Goal: Task Accomplishment & Management: Complete application form

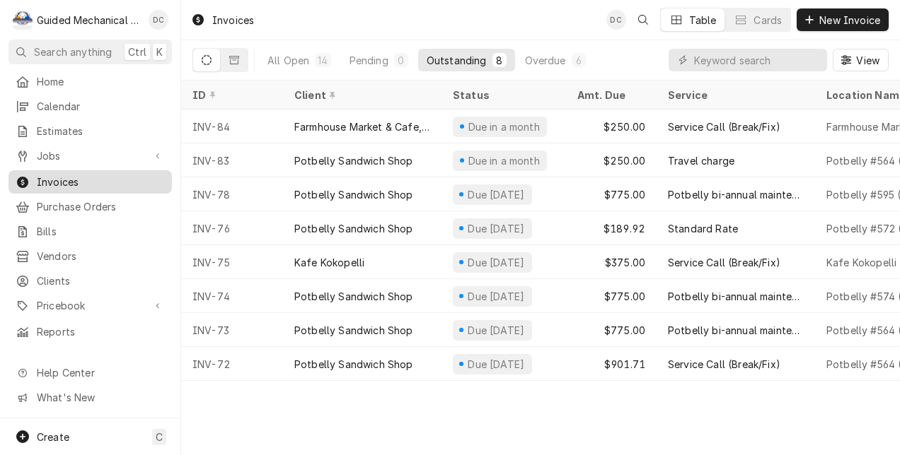
click at [80, 181] on span "Invoices" at bounding box center [101, 182] width 128 height 15
click at [546, 61] on div "Overdue" at bounding box center [545, 60] width 41 height 15
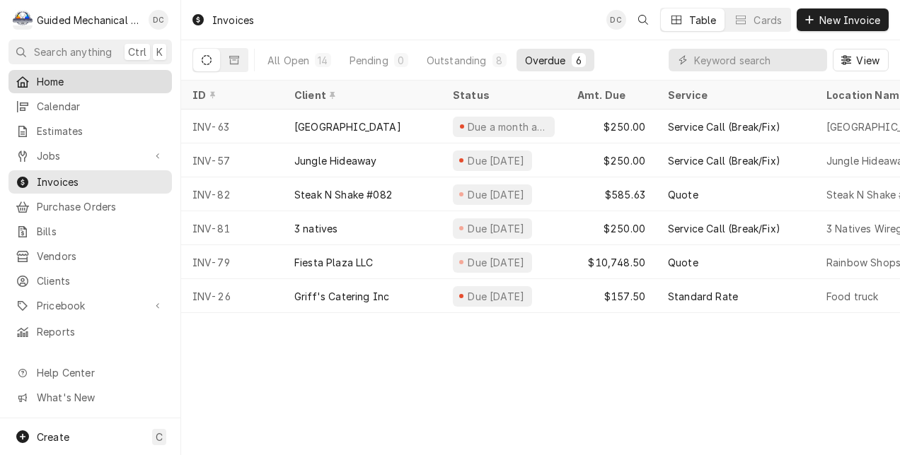
click at [113, 78] on span "Home" at bounding box center [101, 81] width 128 height 15
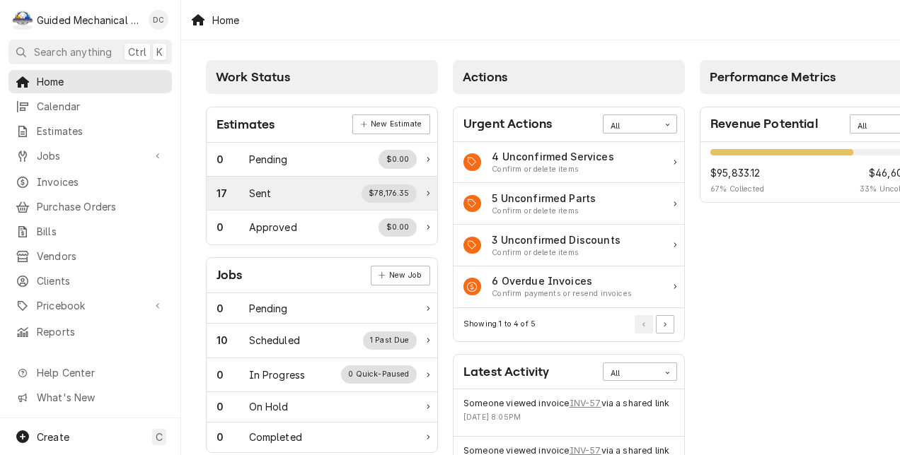
click at [291, 185] on div "17 Sent $78,176.35" at bounding box center [316, 194] width 200 height 18
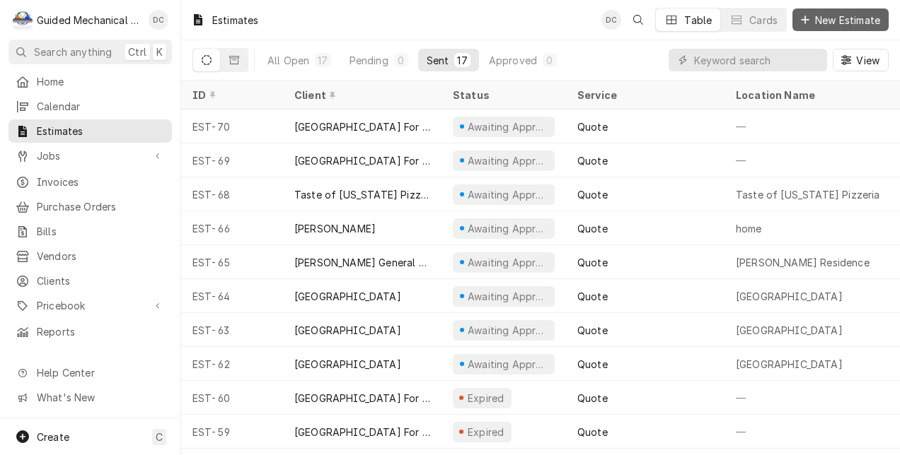
click at [823, 23] on span "New Estimate" at bounding box center [847, 20] width 71 height 15
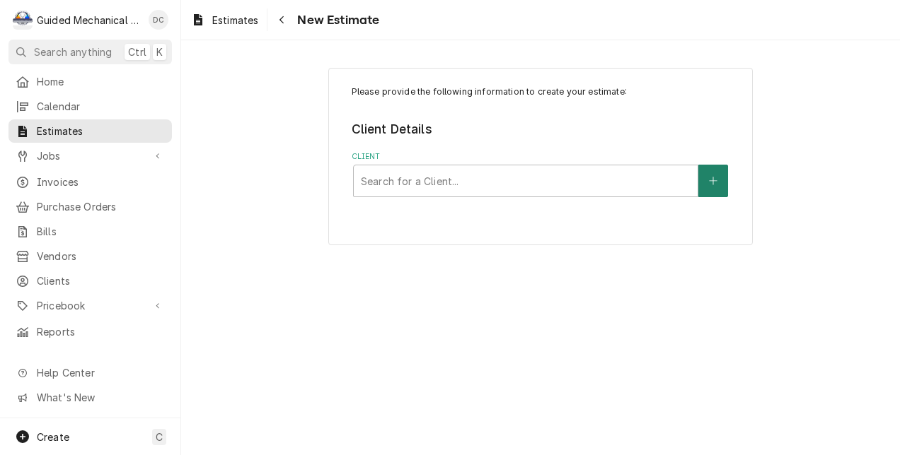
click at [715, 186] on button "Client" at bounding box center [713, 181] width 30 height 33
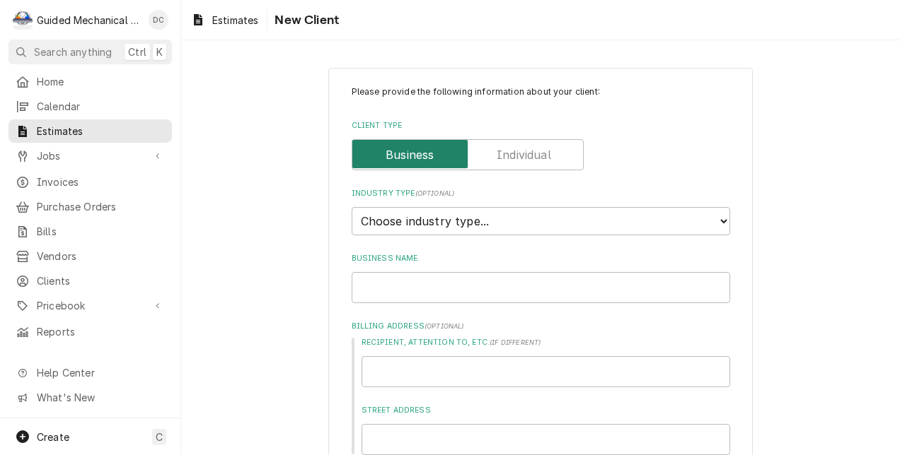
click at [528, 170] on input "Client Type" at bounding box center [467, 154] width 219 height 31
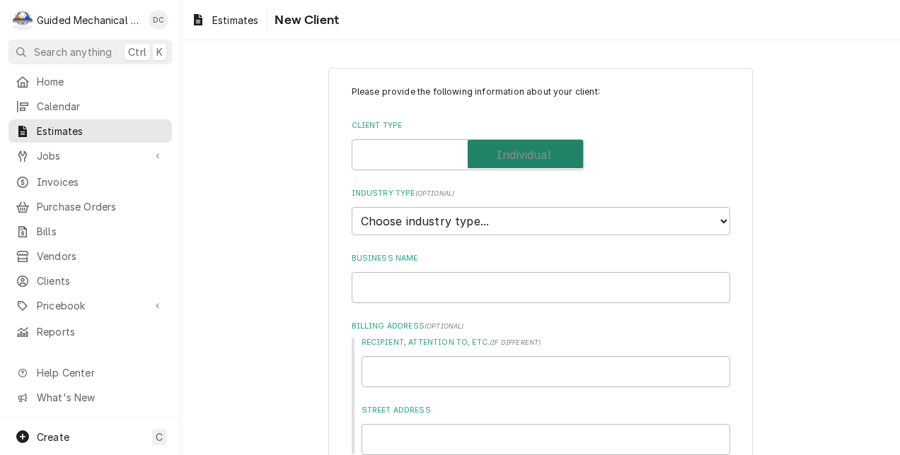
checkbox input "true"
type textarea "x"
click at [506, 222] on select "Choose industry type... Residential Commercial Industrial Government" at bounding box center [540, 221] width 378 height 28
select select "1"
click at [351, 207] on select "Choose industry type... Residential Commercial Industrial Government" at bounding box center [540, 221] width 378 height 28
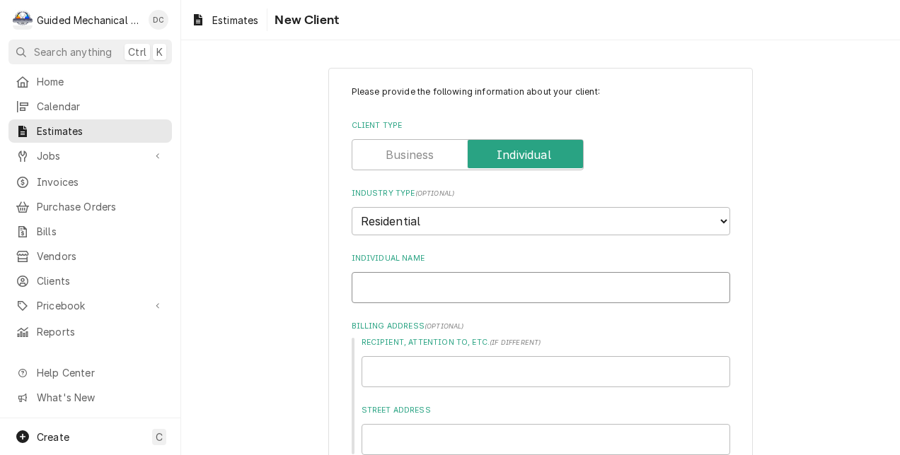
click at [462, 286] on input "Individual Name" at bounding box center [540, 287] width 378 height 31
type textarea "x"
type input "O"
type textarea "x"
type input "Ol"
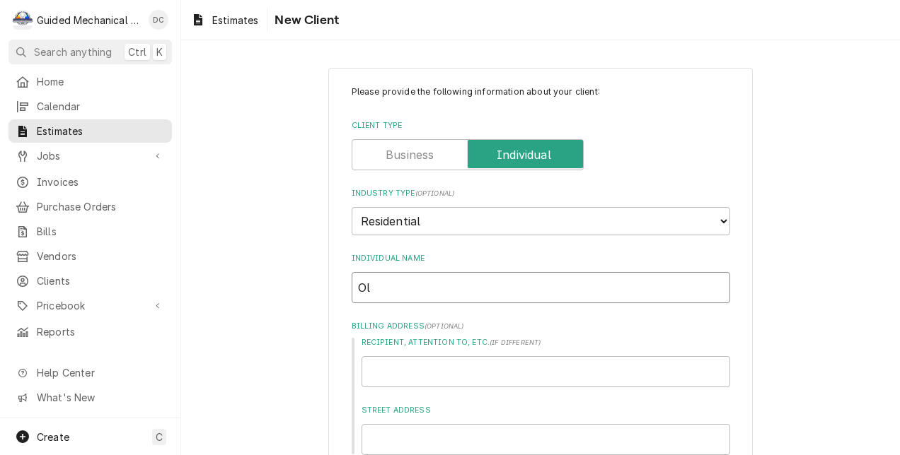
type textarea "x"
type input "Ole"
type textarea "x"
type input "Olek"
type textarea "x"
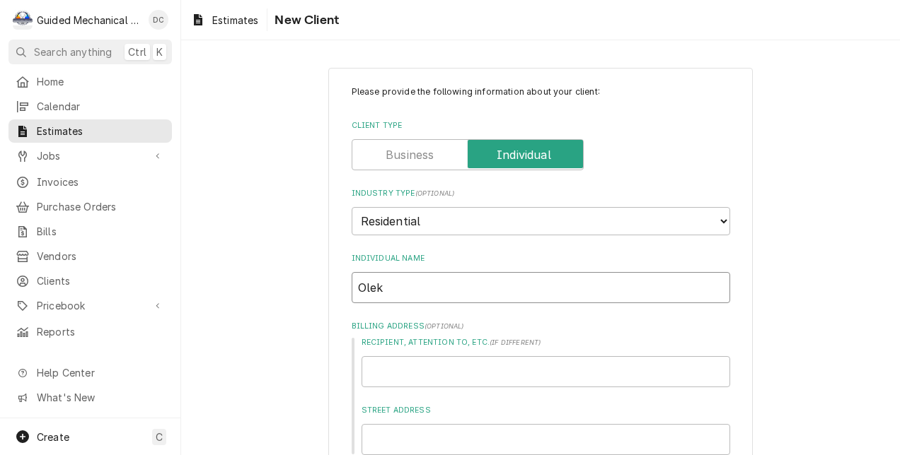
type input "Oleks"
type textarea "x"
type input "Oleksa"
type textarea "x"
type input "Oleksan"
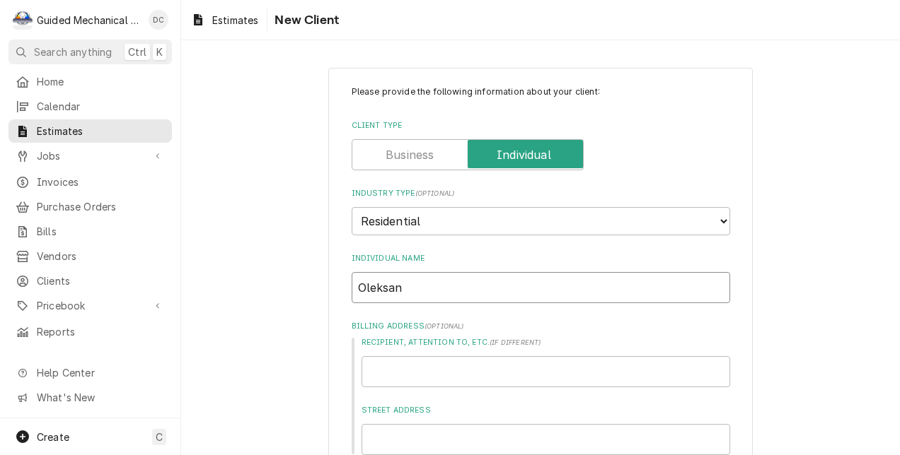
type textarea "x"
type input "Oleksand"
type textarea "x"
type input "Oleksandr"
type textarea "x"
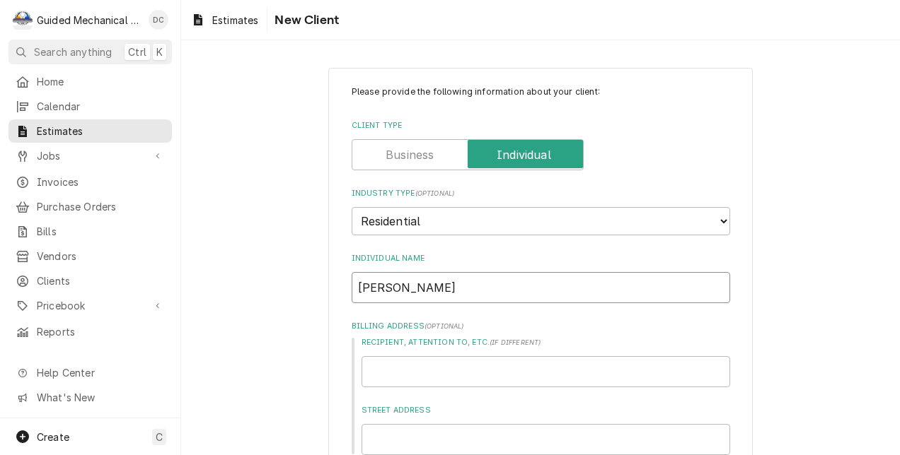
type input "Oleksandr"
type textarea "x"
type input "Oleksandr ""
type textarea "x"
type input "Oleksandr "A"
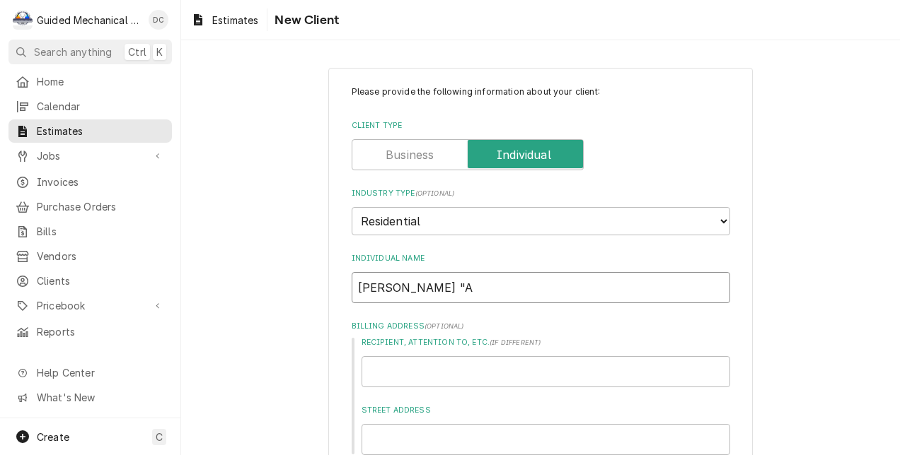
type textarea "x"
type input "Oleksandr "Al"
type textarea "x"
type input "Oleksandr "Ale"
type textarea "x"
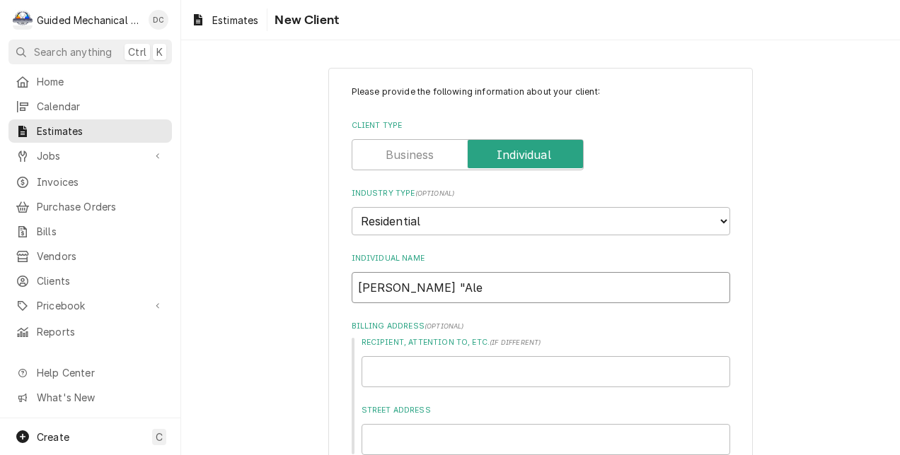
type input "Oleksandr "Alex"
type textarea "x"
type input "Oleksandr "Alex""
type textarea "x"
type input "Oleksandr "Alex""
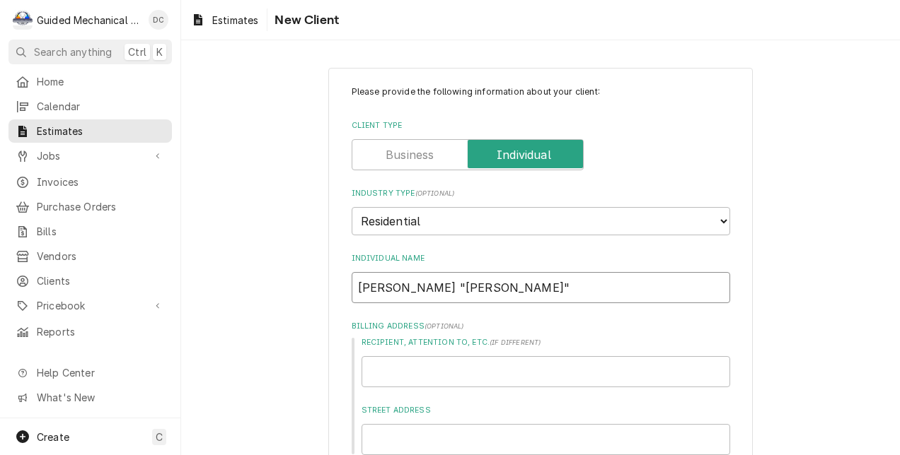
type textarea "x"
type input "Oleksandr "Alex" H"
type textarea "x"
type input "Oleksandr "Alex" Hy"
type textarea "x"
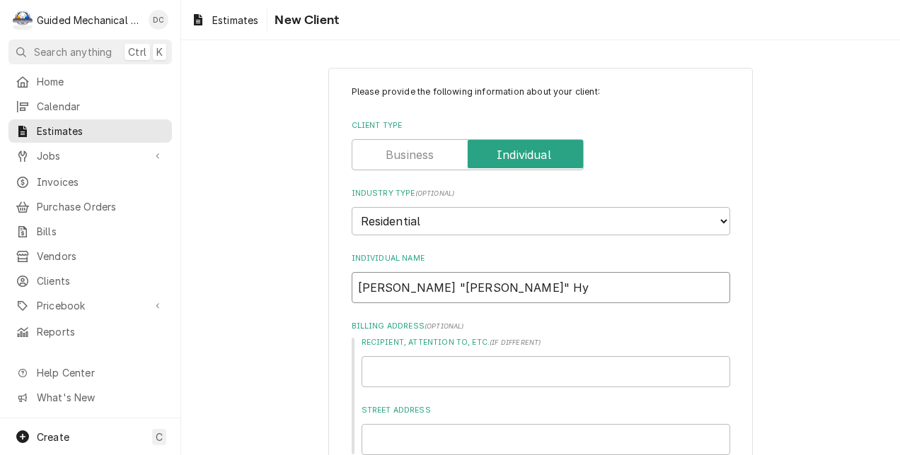
type input "Oleksandr "Alex" H"
type textarea "x"
type input "Oleksandr "Alex" Hr"
type textarea "x"
type input "Oleksandr "Alex" Hry"
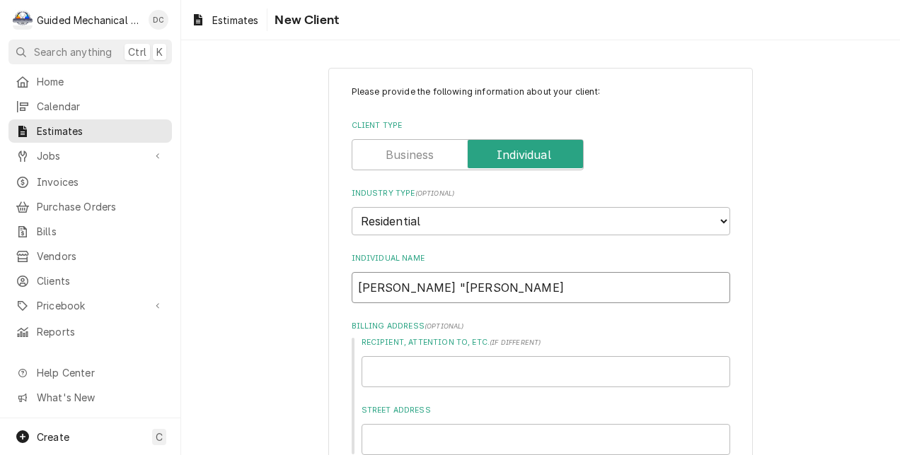
type textarea "x"
type input "Oleksandr "Alex" Hryh"
type textarea "x"
type input "Oleksandr "Alex" Hryho"
type textarea "x"
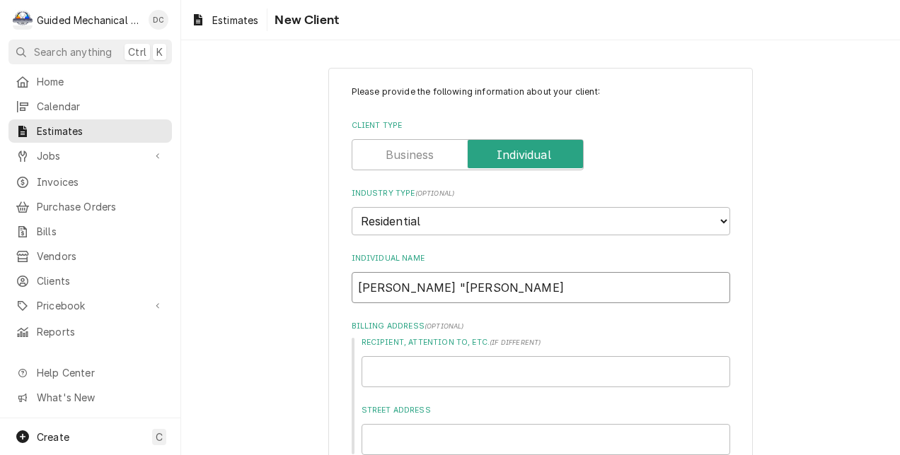
type input "Oleksandr "Alex" Hryhor"
type textarea "x"
type input "Oleksandr "Alex" Hryhory"
type textarea "x"
type input "Oleksandr "Alex" Hryhorye"
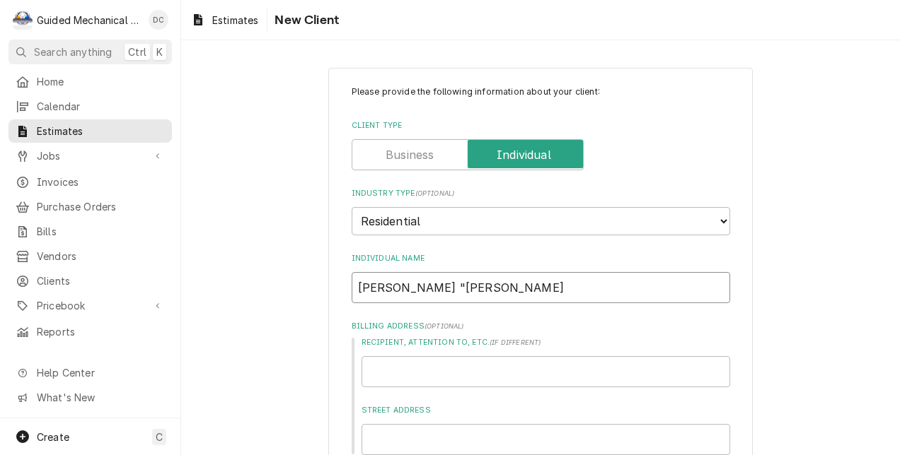
type textarea "x"
type input "[PERSON_NAME] "[PERSON_NAME]"
type textarea "x"
type input "[PERSON_NAME] "[PERSON_NAME]"
click at [626, 376] on input "Recipient, Attention To, etc. ( if different )" at bounding box center [545, 371] width 368 height 31
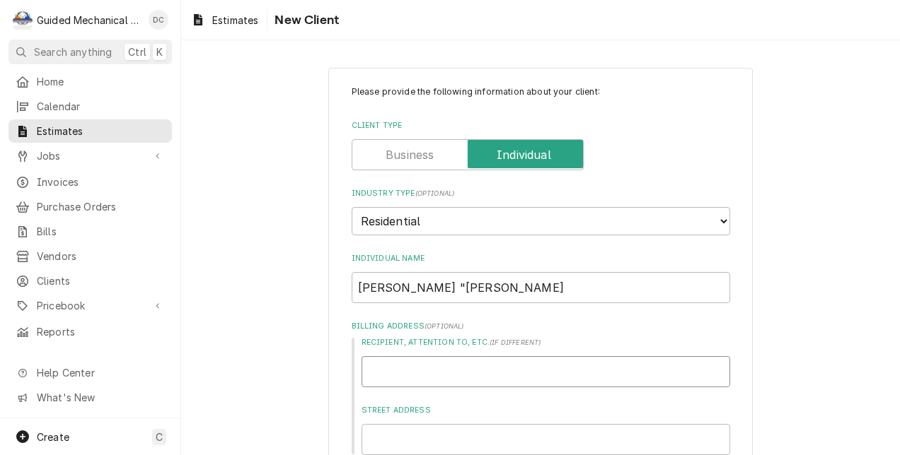
type textarea "x"
type input "6"
type textarea "x"
type input "61"
type textarea "x"
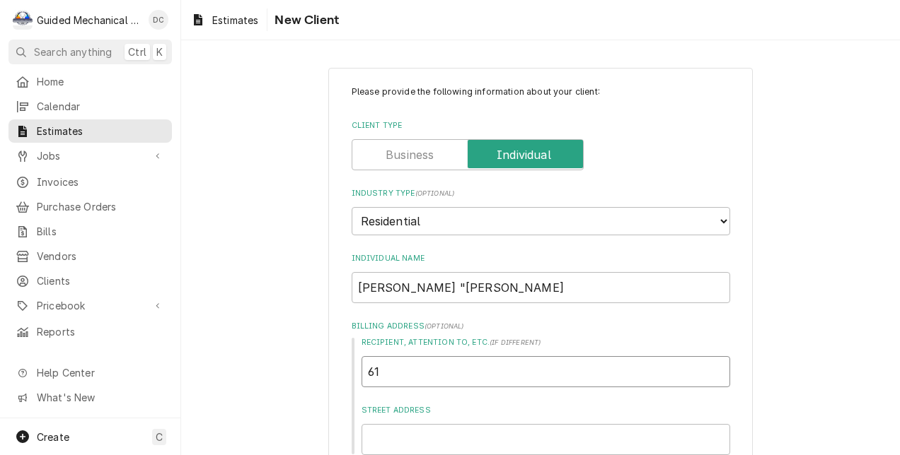
type input "616"
type textarea "x"
type input "6163"
type textarea "x"
type input "6163n"
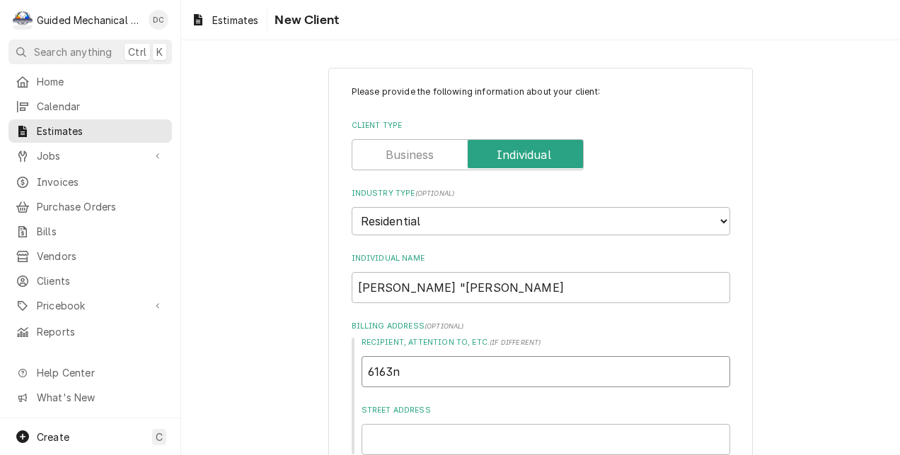
type textarea "x"
type input "6163"
type textarea "x"
type input "616"
type textarea "x"
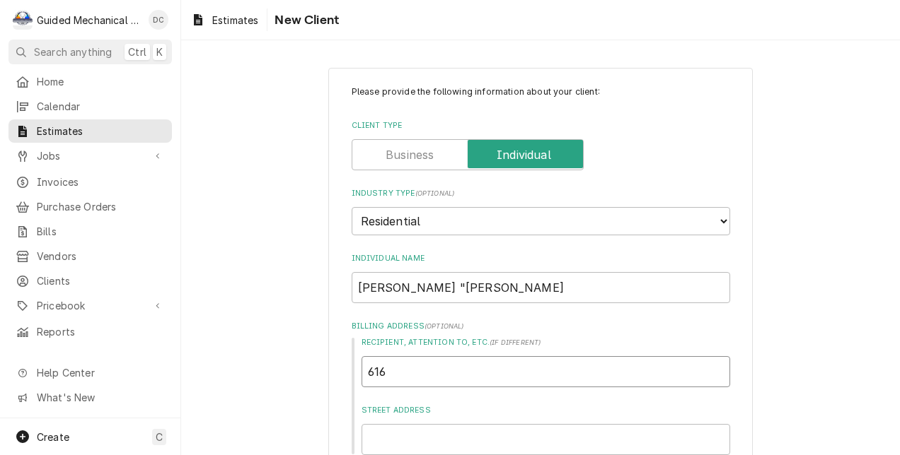
type input "61"
type textarea "x"
type input "6"
type textarea "x"
click at [599, 434] on input "Street Address" at bounding box center [545, 439] width 368 height 31
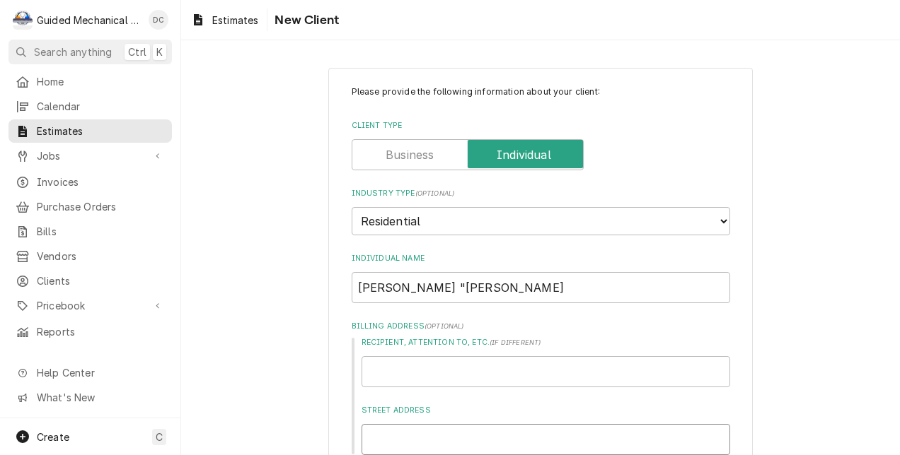
type textarea "x"
type input "6"
type textarea "x"
type input "61"
type textarea "x"
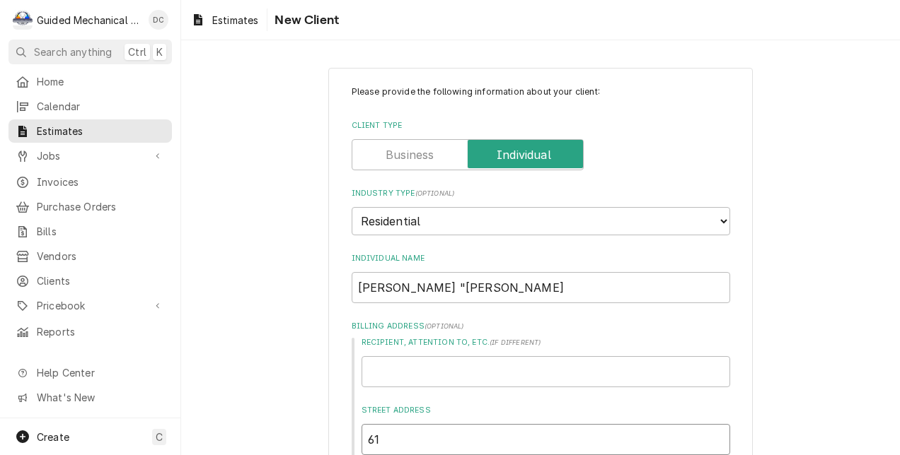
type input "616"
type textarea "x"
type input "6163"
type textarea "x"
type input "6163"
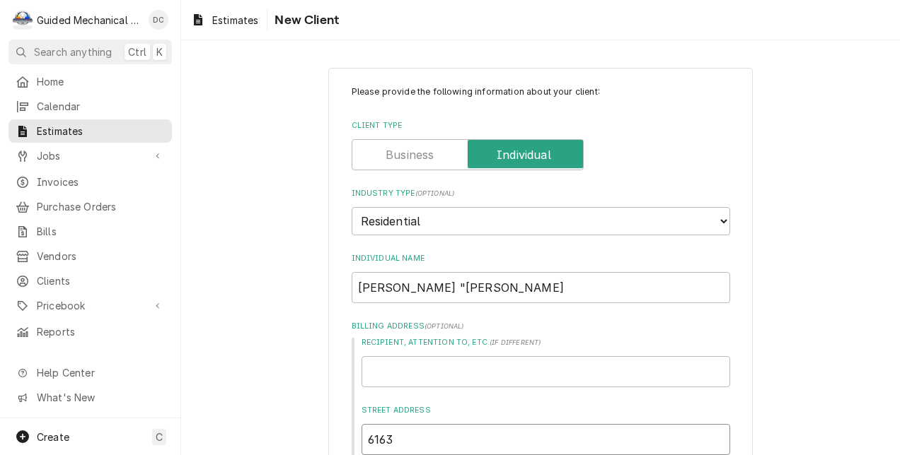
type textarea "x"
type input "6163 s"
type textarea "x"
type input "6163 sk"
type textarea "x"
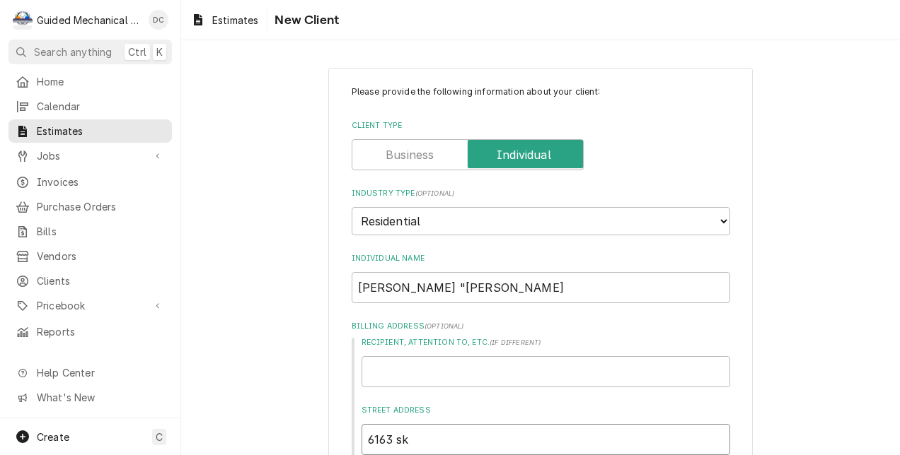
type input "6163 sky"
type textarea "x"
type input "6163 skyl"
type textarea "x"
type input "6163 skyla"
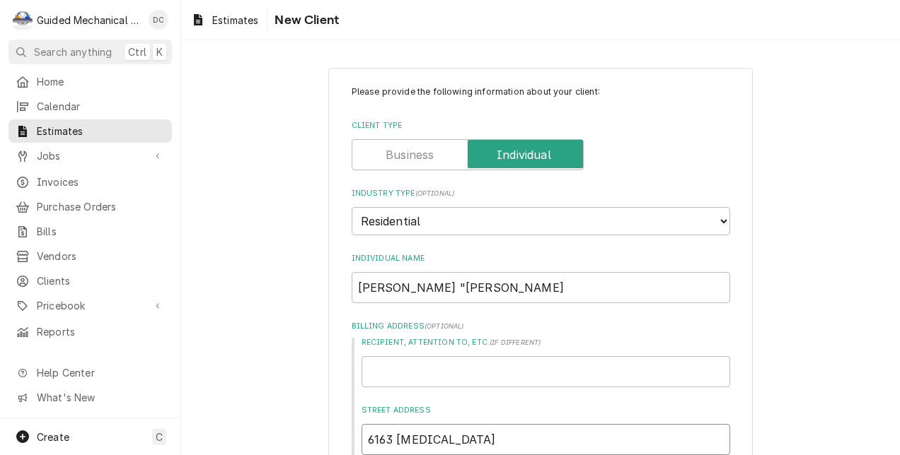
type textarea "x"
type input "6163 skylar"
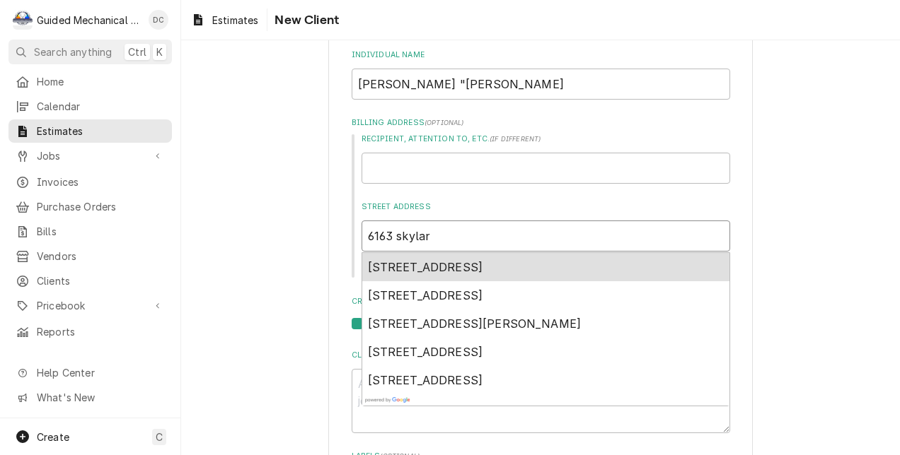
scroll to position [209, 0]
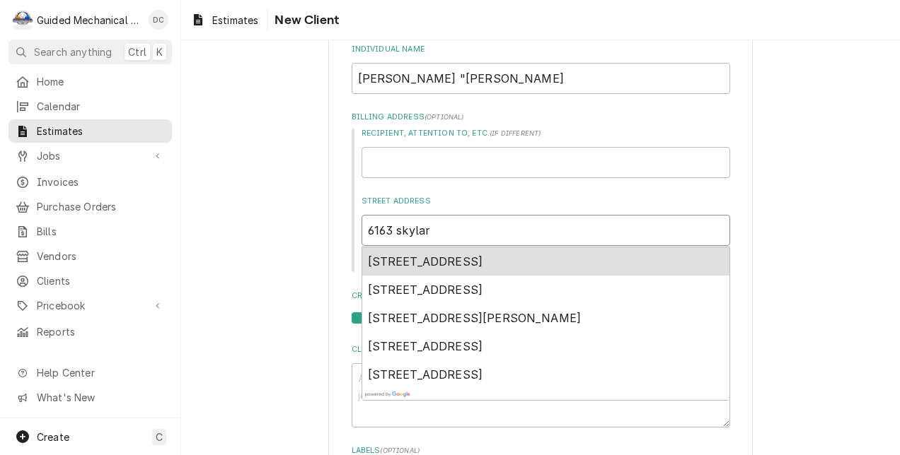
click at [483, 262] on span "6163 Skylarkcrest Drive, Lithia, FL, USA" at bounding box center [425, 262] width 115 height 14
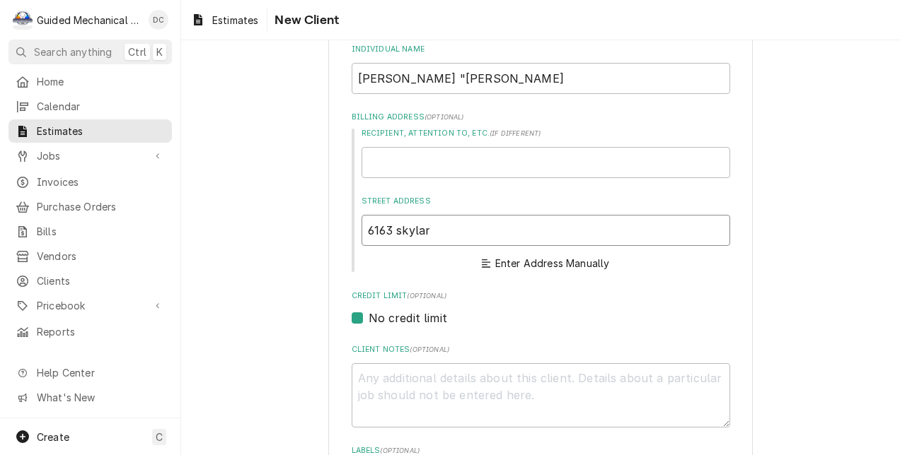
type textarea "x"
type input "6163 Skylarkcrest Dr"
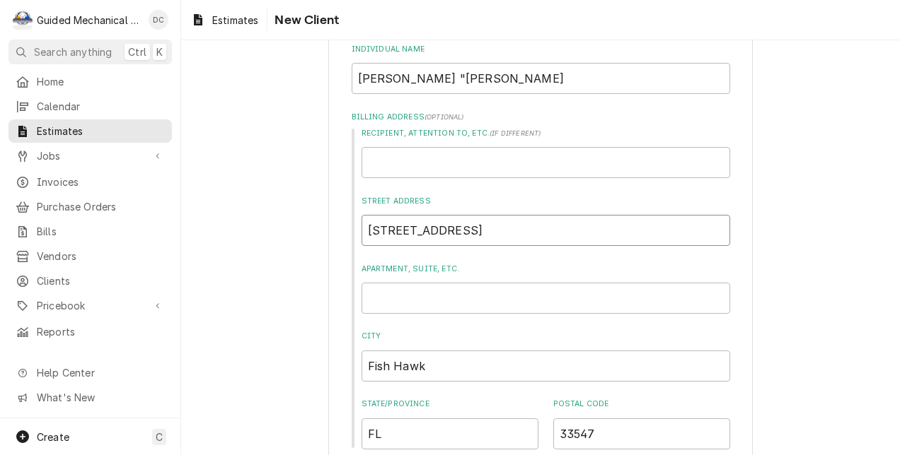
type textarea "x"
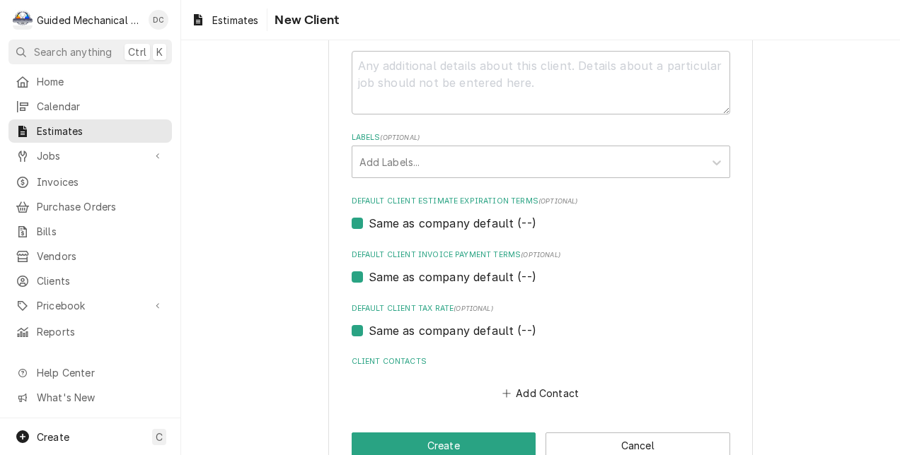
scroll to position [700, 0]
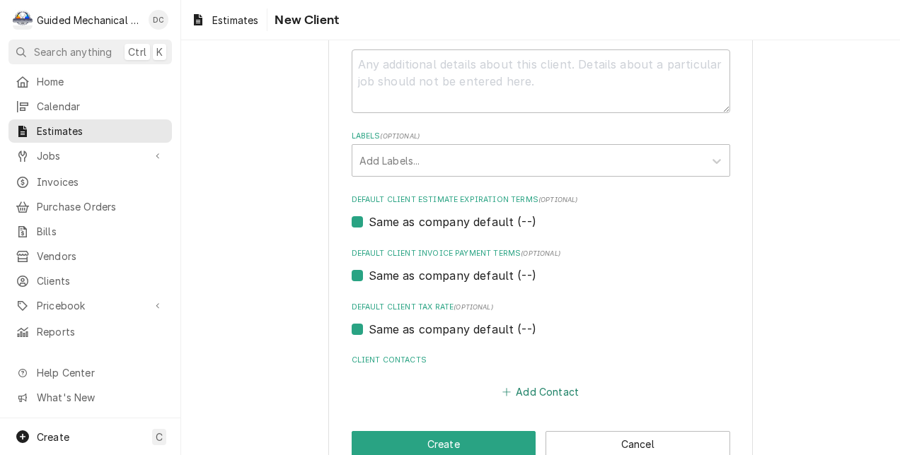
type input "6163 Skylarkcrest Dr"
click at [527, 393] on button "Add Contact" at bounding box center [539, 392] width 81 height 20
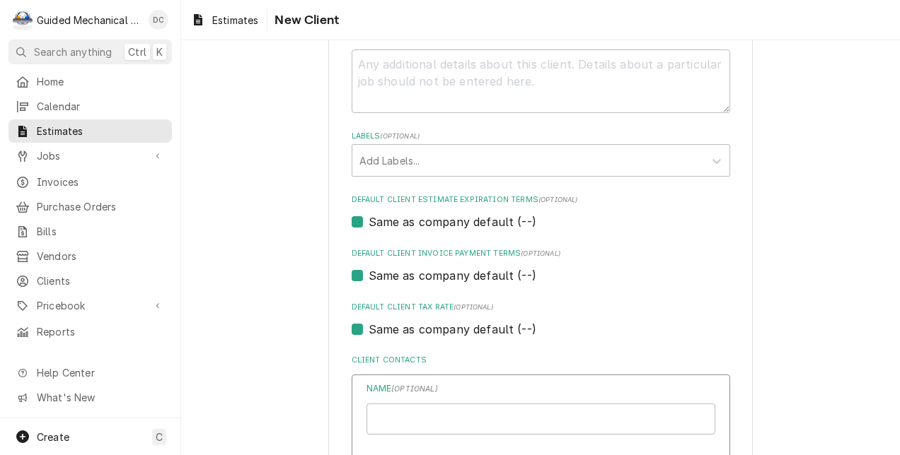
type textarea "x"
click at [506, 424] on input "Individual Name" at bounding box center [540, 419] width 349 height 31
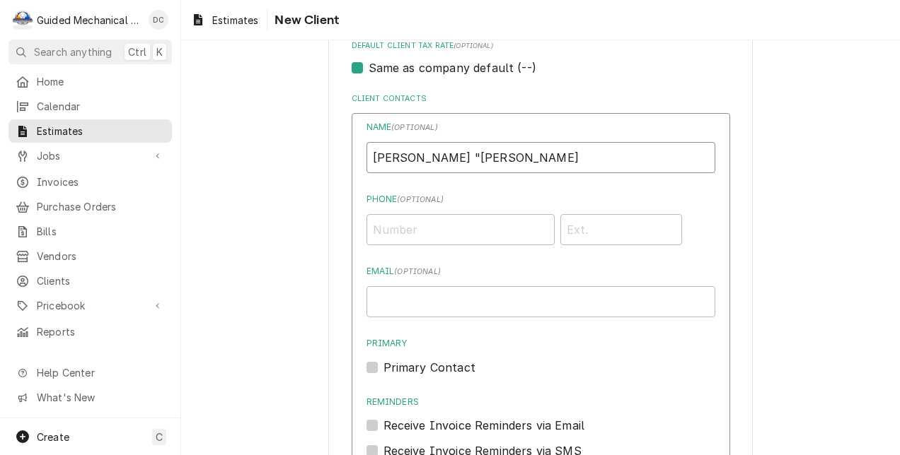
scroll to position [974, 0]
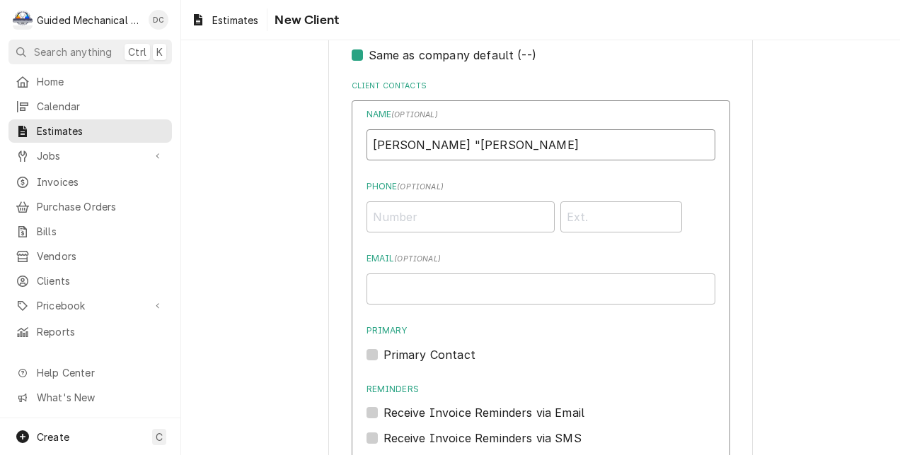
type input "[PERSON_NAME] "[PERSON_NAME]"
click at [499, 290] on input "Email ( optional )" at bounding box center [540, 289] width 349 height 31
type input "netvoe@gmail.com"
click at [383, 352] on label "Primary Contact" at bounding box center [429, 355] width 92 height 17
click at [383, 352] on input "Primary" at bounding box center [557, 362] width 349 height 31
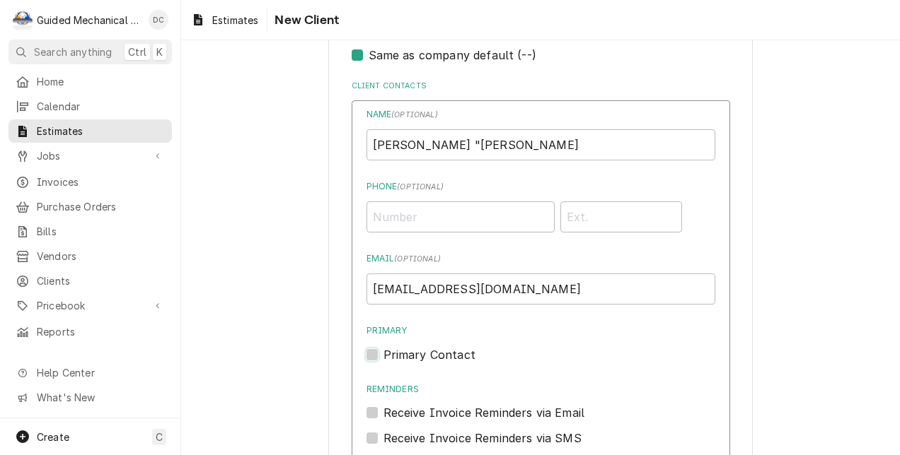
checkbox input "true"
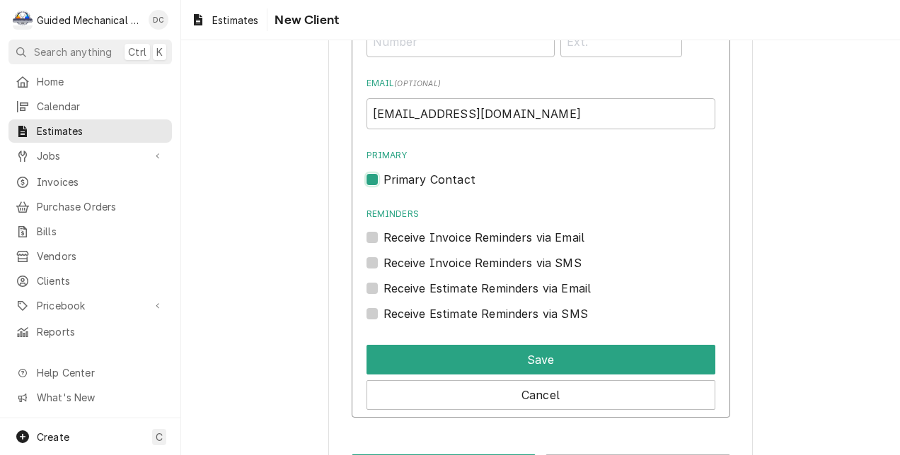
scroll to position [1163, 0]
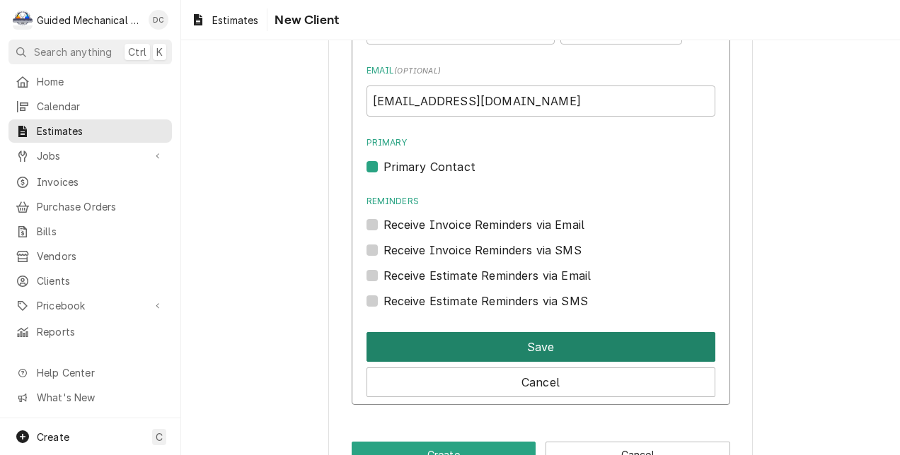
click at [619, 341] on button "Save" at bounding box center [540, 347] width 349 height 30
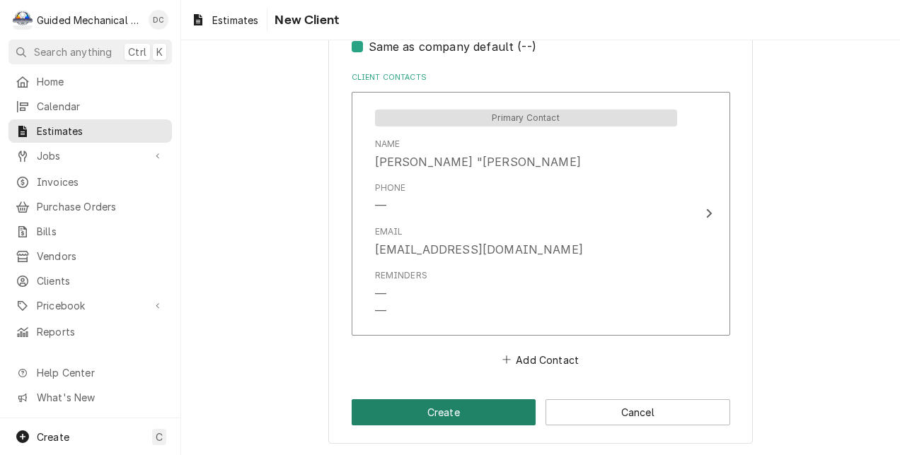
click at [422, 407] on button "Create" at bounding box center [443, 413] width 185 height 26
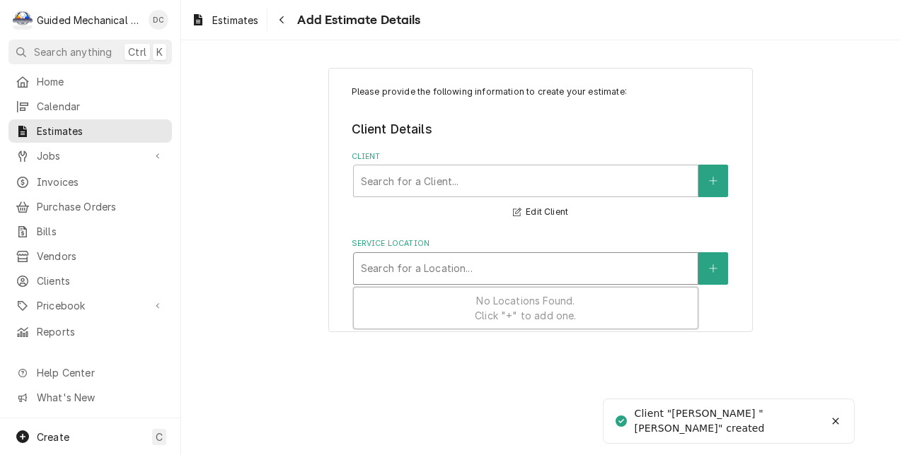
click at [455, 274] on div "Service Location" at bounding box center [526, 268] width 330 height 25
click at [719, 260] on button "Service Location" at bounding box center [713, 268] width 30 height 33
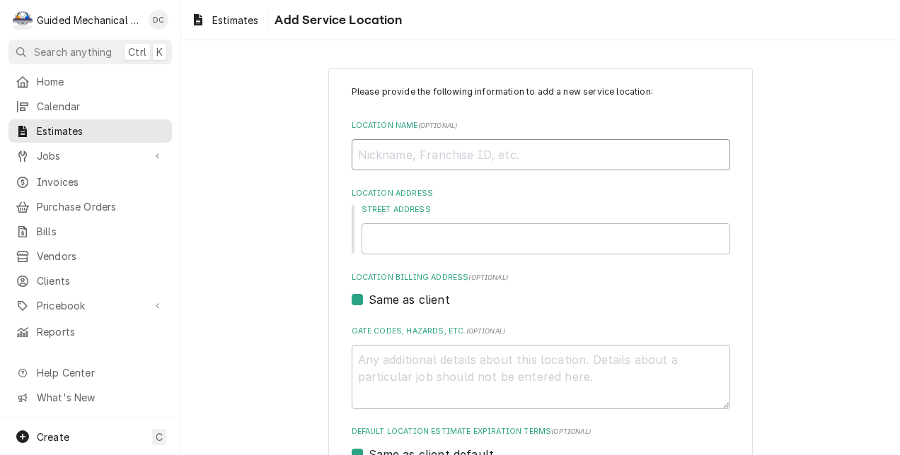
click at [561, 154] on input "Location Name ( optional )" at bounding box center [540, 154] width 378 height 31
type textarea "x"
type input "H"
type textarea "x"
type input "Ho"
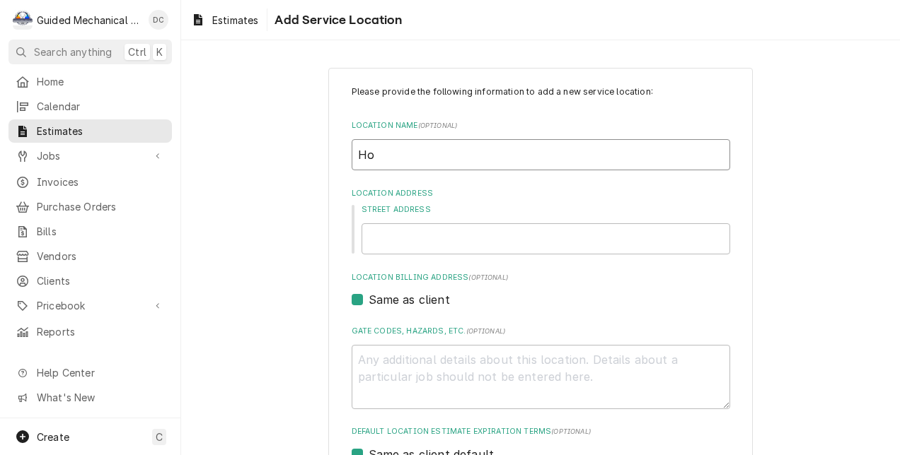
type textarea "x"
type input "Hom"
type textarea "x"
type input "Home"
type textarea "x"
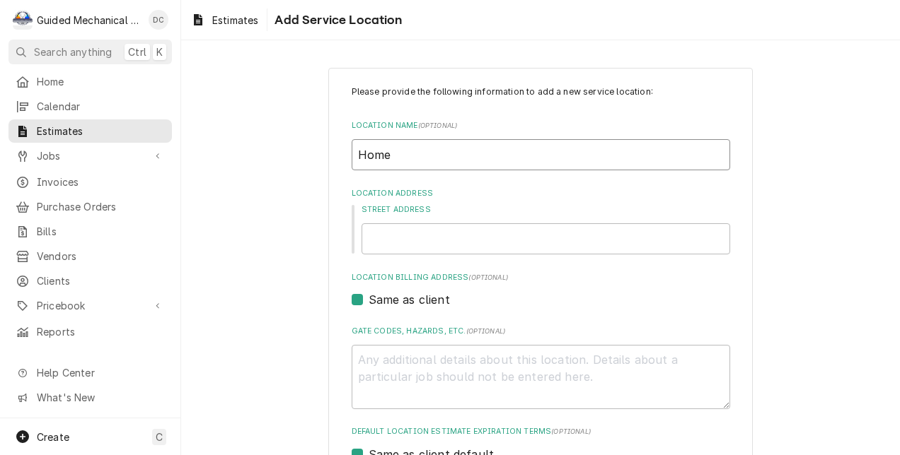
type input "home depot"
click at [561, 154] on input "home depot" at bounding box center [540, 154] width 378 height 31
type textarea "x"
type input "home depo"
type textarea "x"
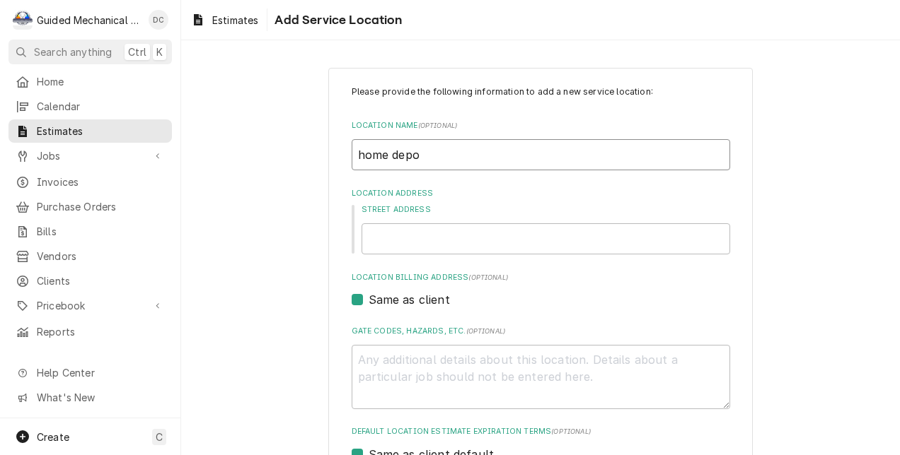
type input "home dep"
type textarea "x"
type input "home de"
type textarea "x"
type input "home d"
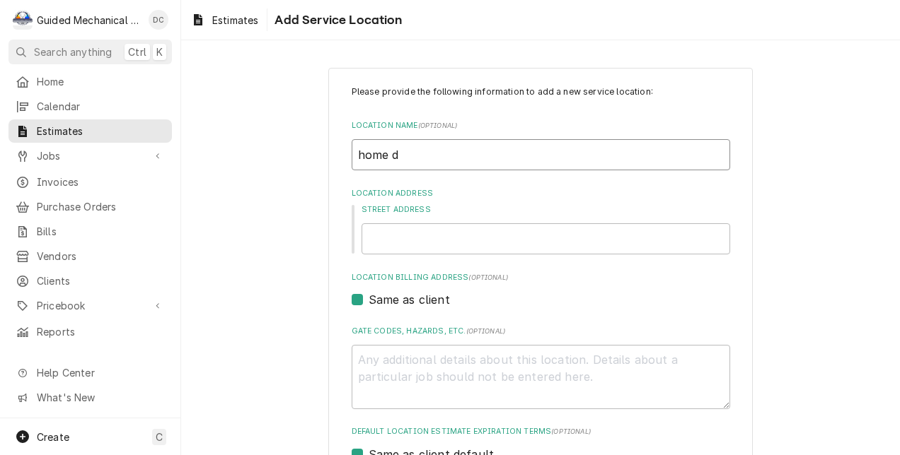
type textarea "x"
type input "home"
type textarea "x"
type input "home"
type textarea "x"
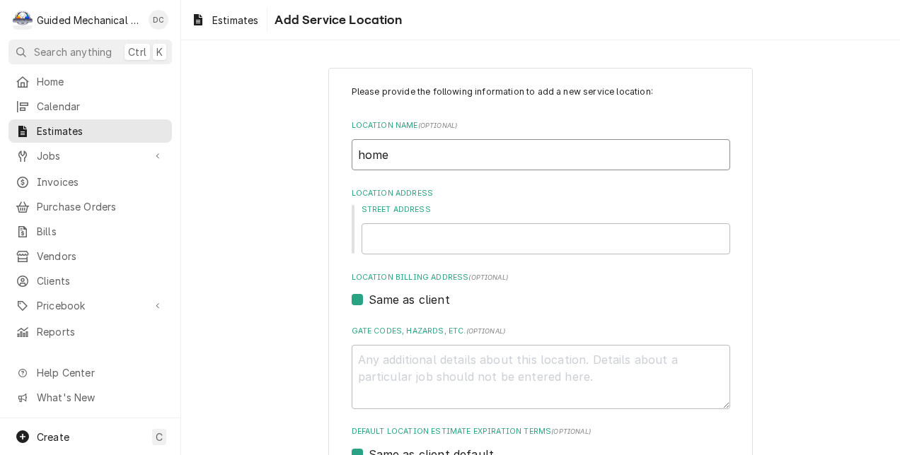
type input "ome"
type textarea "x"
type input "Home"
type textarea "x"
type input "Home"
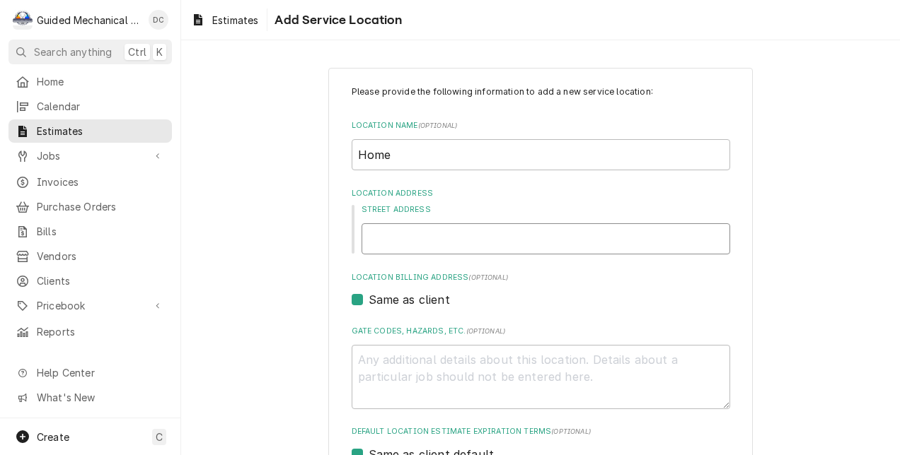
type textarea "x"
type input "6"
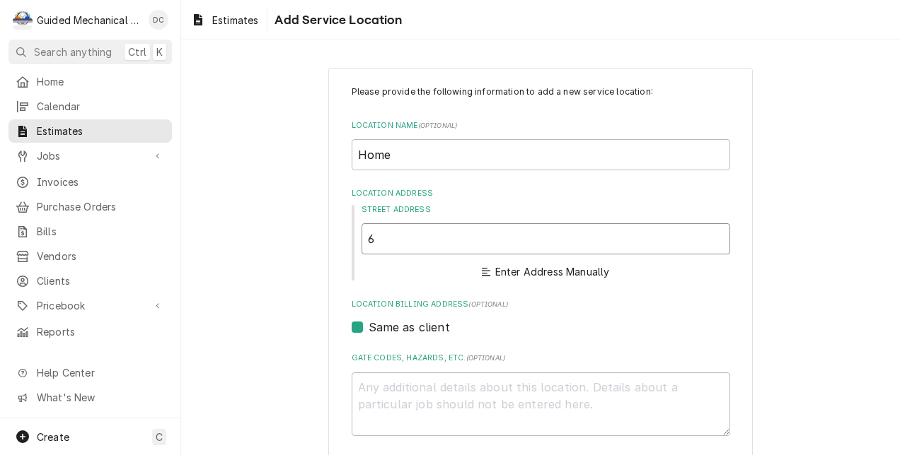
type textarea "x"
type input "61"
type textarea "x"
type input "616"
type textarea "x"
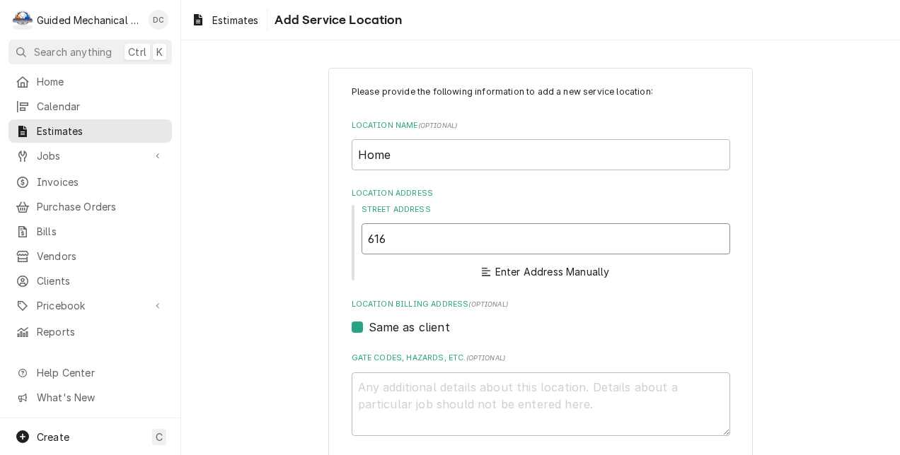
type input "6163"
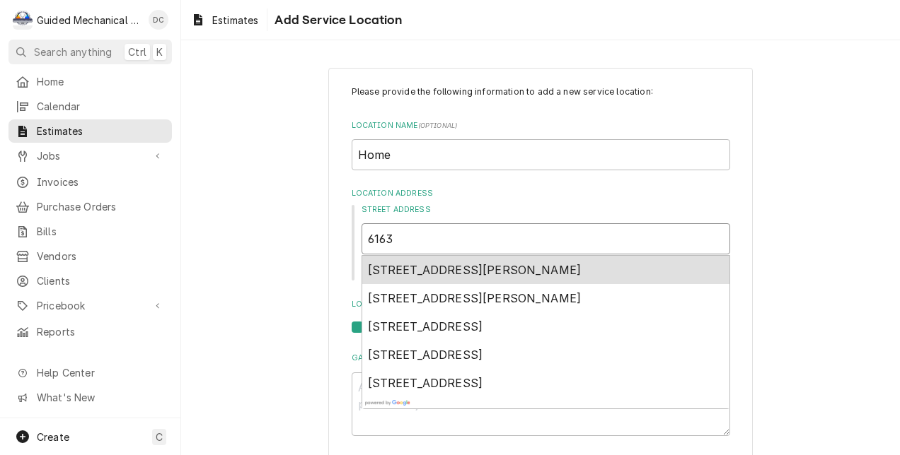
type textarea "x"
type input "6163"
type textarea "x"
type input "6163 s"
type textarea "x"
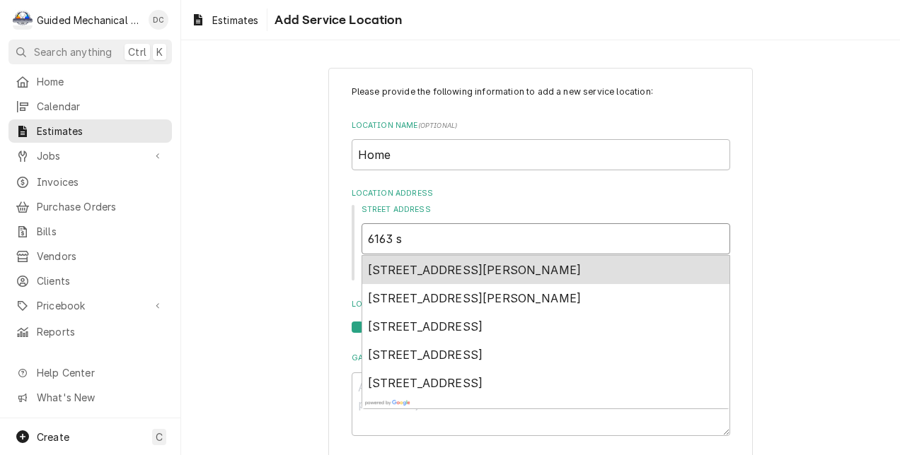
type input "6163 sk"
type textarea "x"
type input "6163 sky"
click at [483, 274] on span "6163 Skylarkcrest Drive, Lithia, FL, USA" at bounding box center [425, 270] width 115 height 14
type textarea "x"
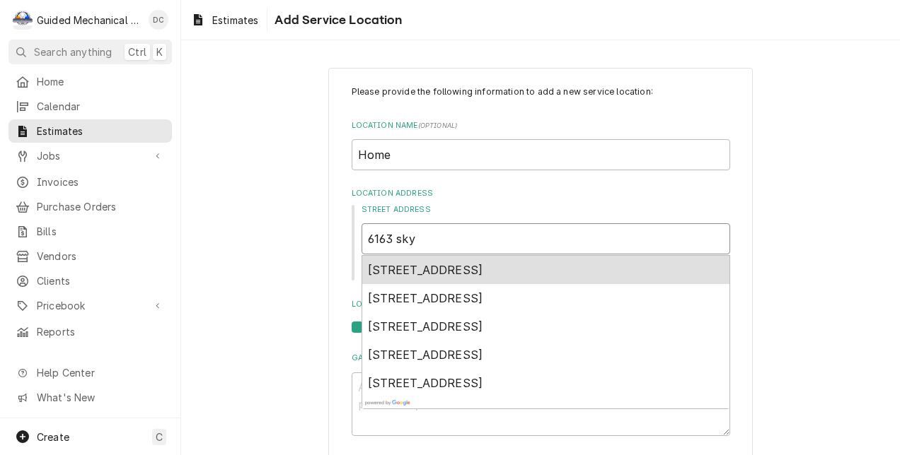
type input "6163 Skylarkcrest Dr"
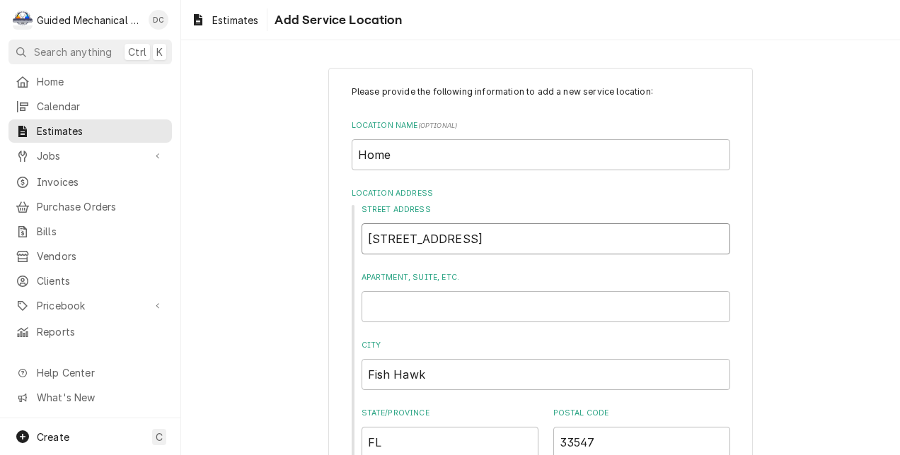
type textarea "x"
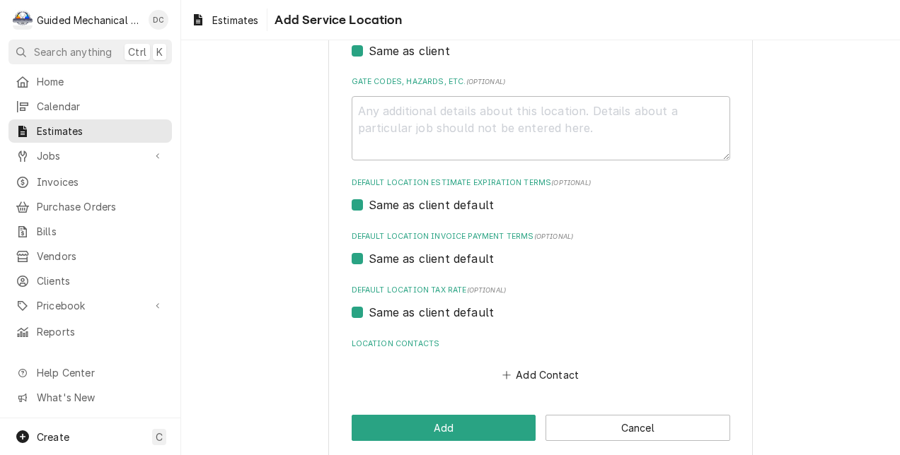
scroll to position [468, 0]
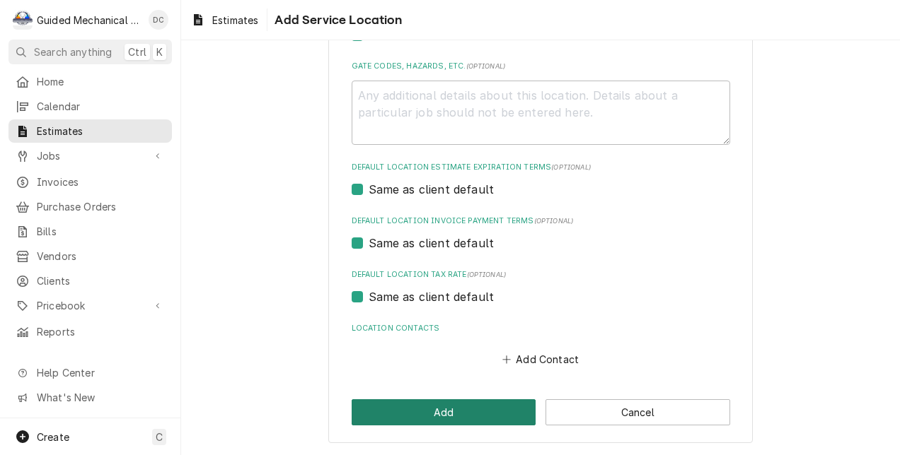
type input "6163 Skylarkcrest Dr"
click at [496, 414] on button "Add" at bounding box center [443, 413] width 185 height 26
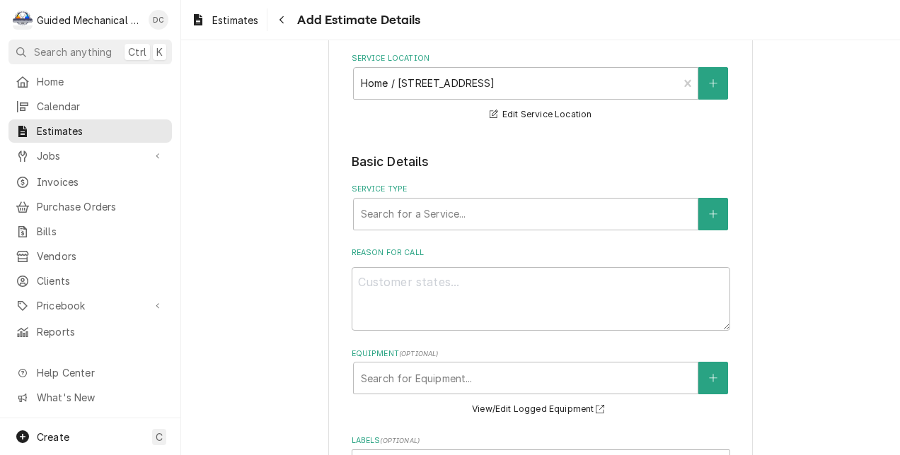
scroll to position [188, 0]
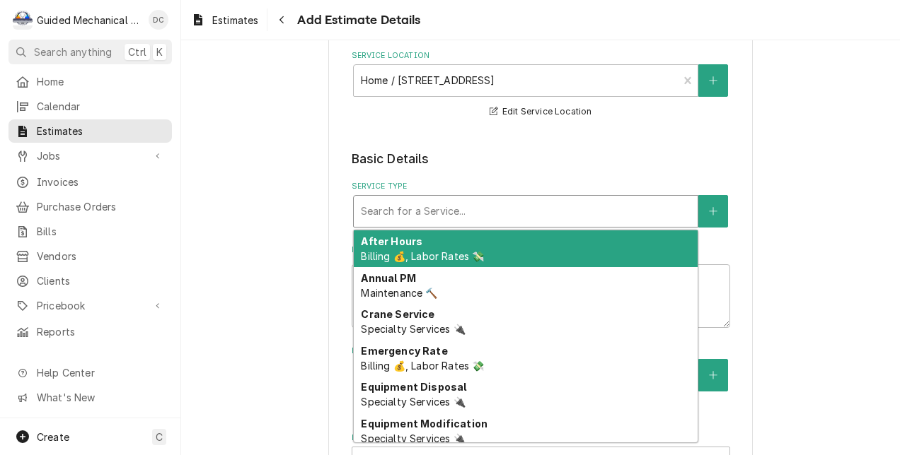
click at [634, 221] on div "Service Type" at bounding box center [526, 211] width 330 height 25
type textarea "x"
type input "i"
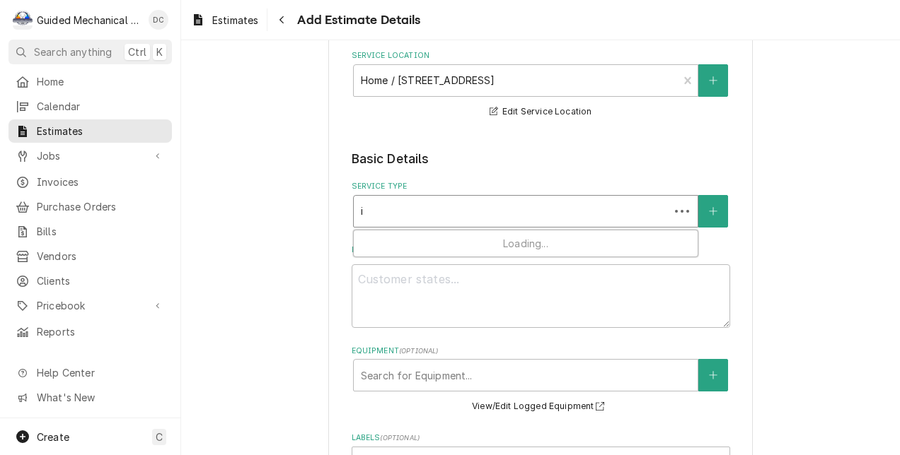
type textarea "x"
type input "in"
type textarea "x"
type input "ins"
type textarea "x"
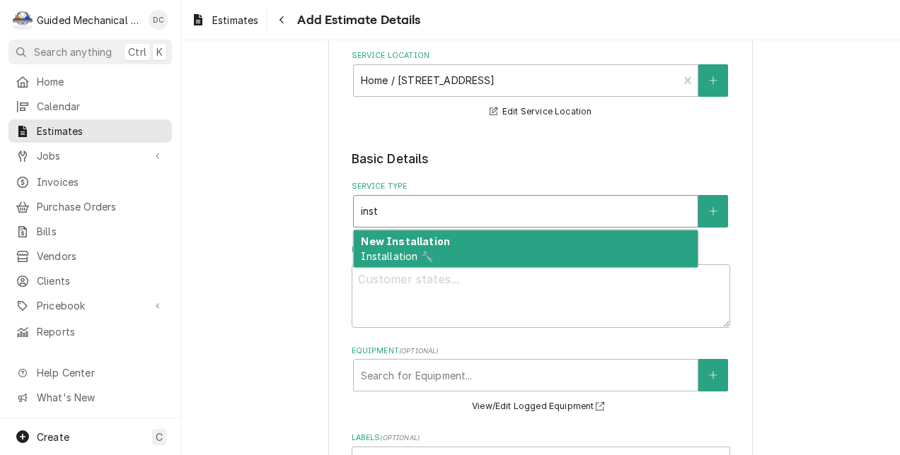
type input "inst"
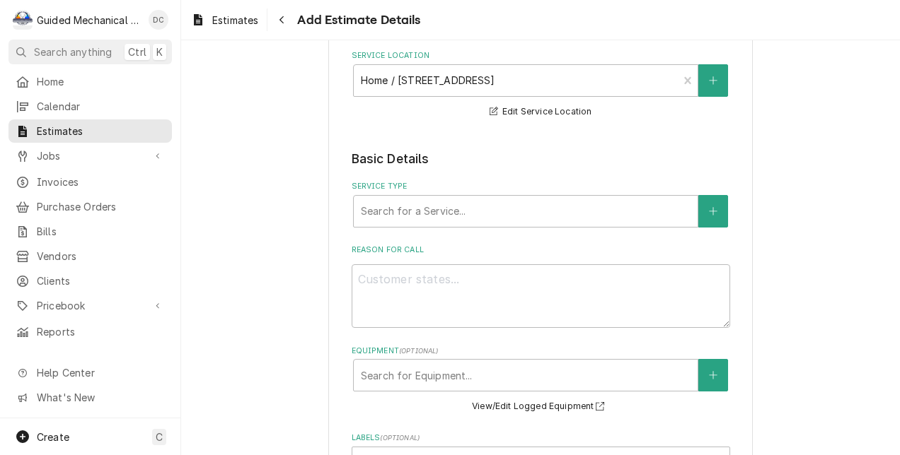
drag, startPoint x: 614, startPoint y: 242, endPoint x: 666, endPoint y: 243, distance: 52.4
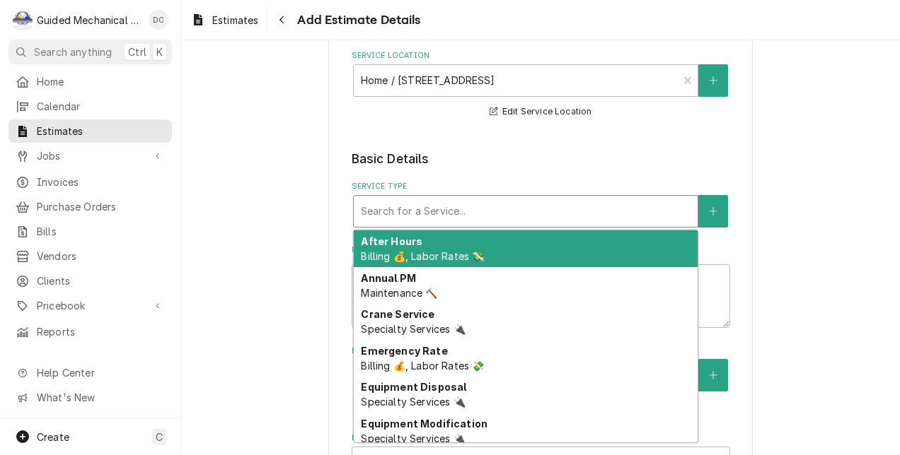
click at [630, 219] on div "Service Type" at bounding box center [526, 211] width 330 height 25
type textarea "x"
type input "i"
type textarea "x"
type input "in"
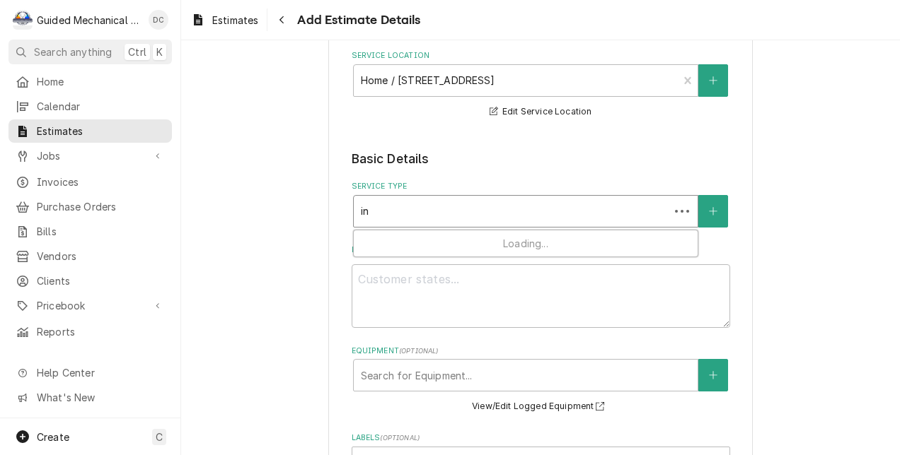
type textarea "x"
type input "ins"
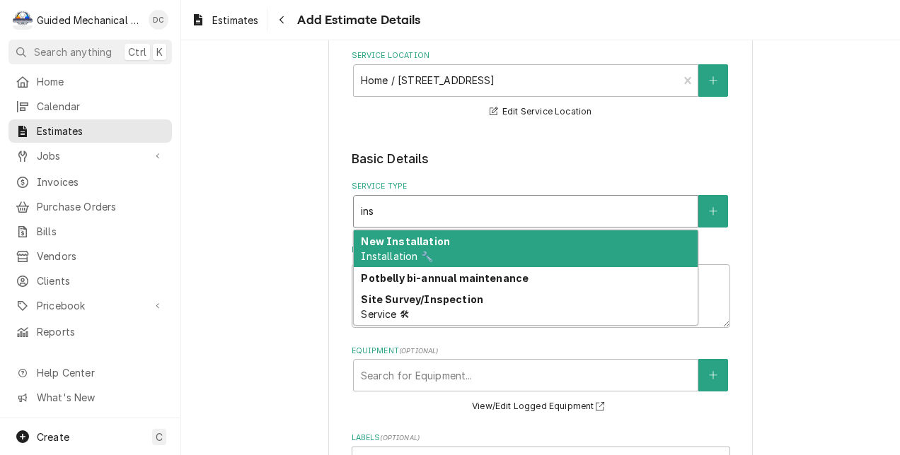
type textarea "x"
type input "inst"
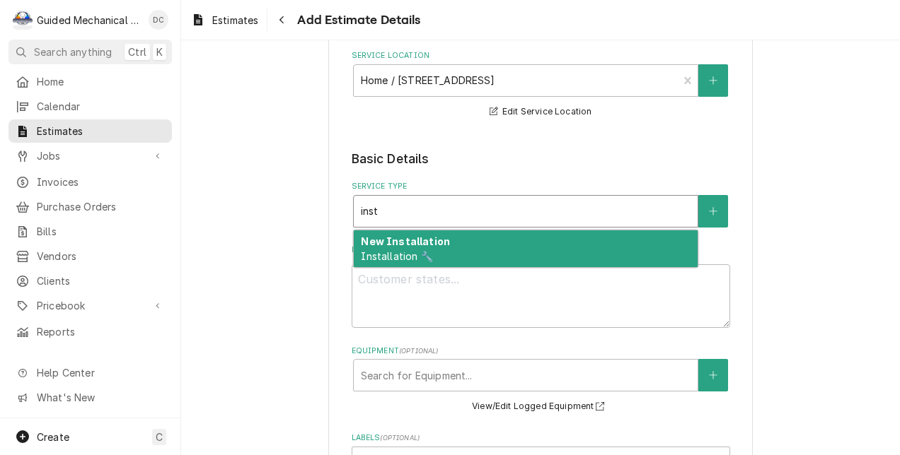
click at [577, 250] on div "New Installation Installation 🔧" at bounding box center [526, 249] width 344 height 37
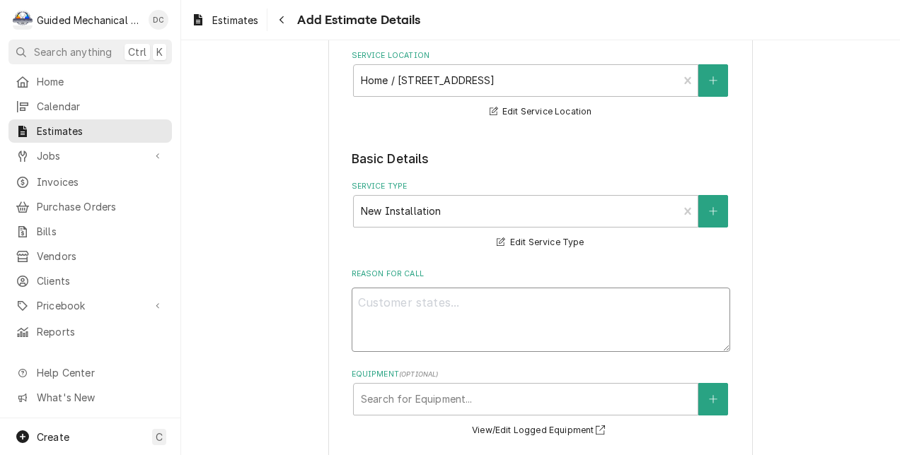
click at [494, 306] on textarea "Reason For Call" at bounding box center [540, 320] width 378 height 64
type textarea "x"
type textarea "n"
type textarea "x"
type textarea "ne"
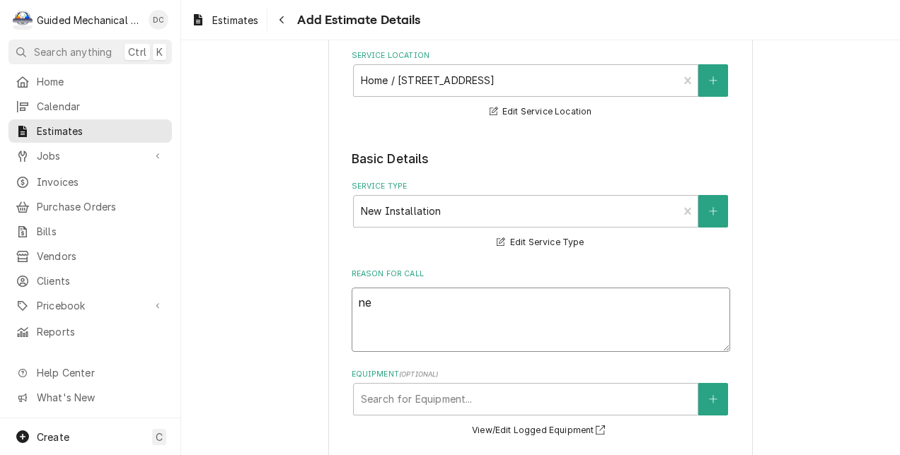
type textarea "x"
type textarea "new"
type textarea "x"
type textarea "new"
type textarea "x"
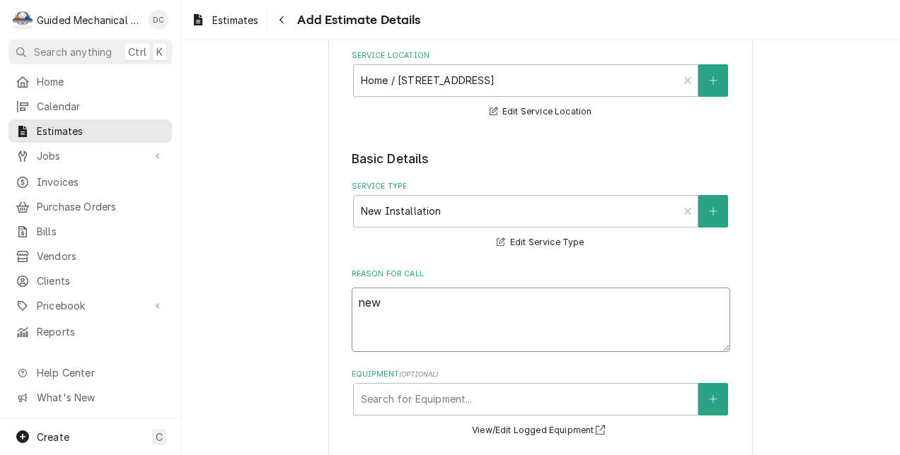
type textarea "new s"
type textarea "x"
type textarea "new sy"
type textarea "x"
type textarea "new sys"
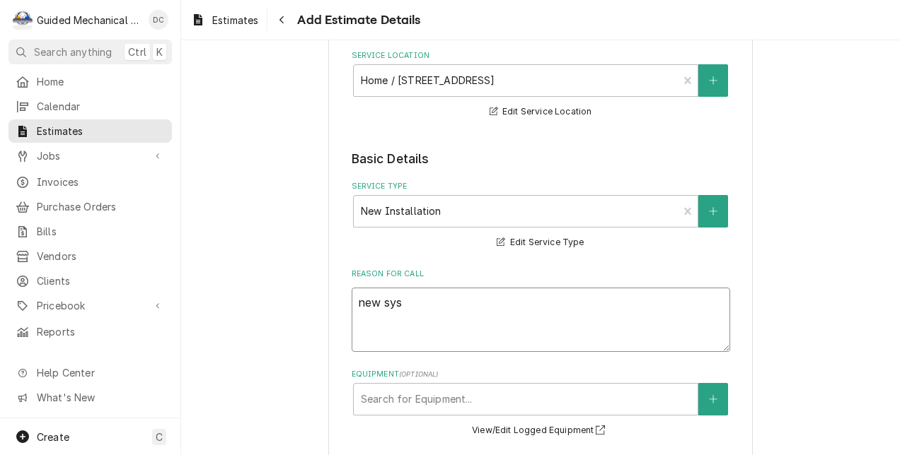
type textarea "x"
type textarea "new syst"
type textarea "x"
type textarea "new syste"
type textarea "x"
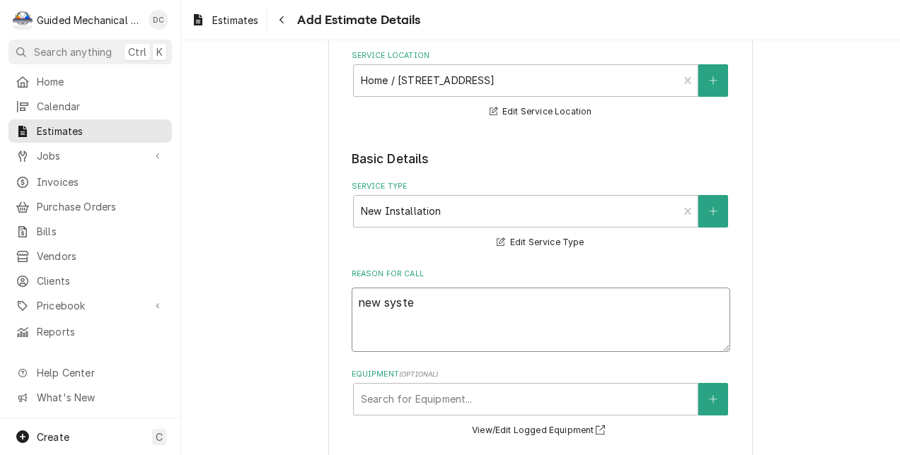
type textarea "new system"
type textarea "x"
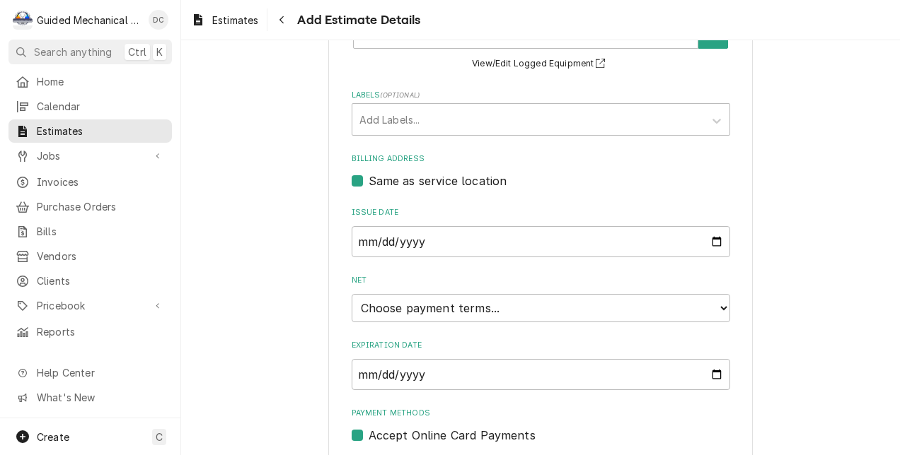
scroll to position [584, 0]
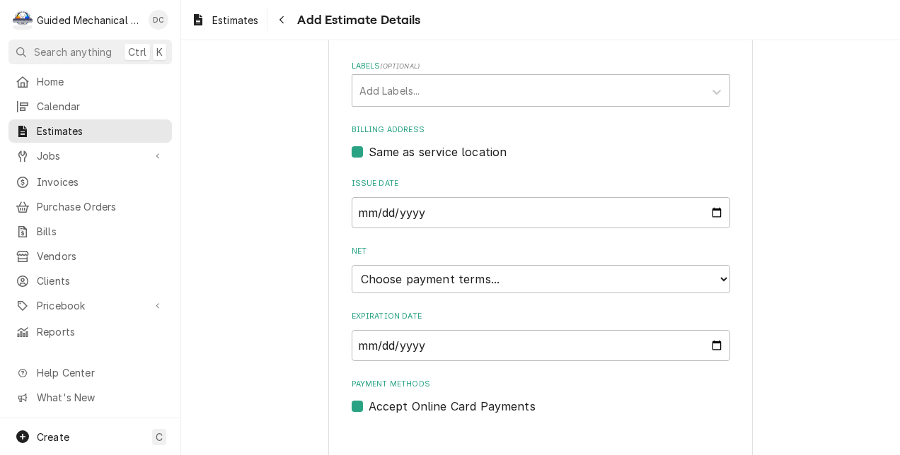
type textarea "new system"
click at [718, 287] on select "Choose payment terms... Same Day Net 7 Net 14 Net 21 Net 30 Net 45 Net 60 Net 90" at bounding box center [540, 279] width 378 height 28
type textarea "x"
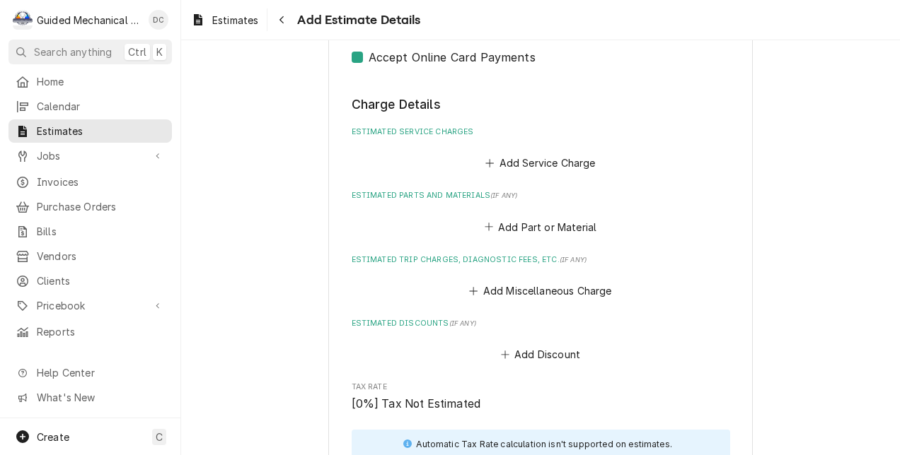
scroll to position [957, 0]
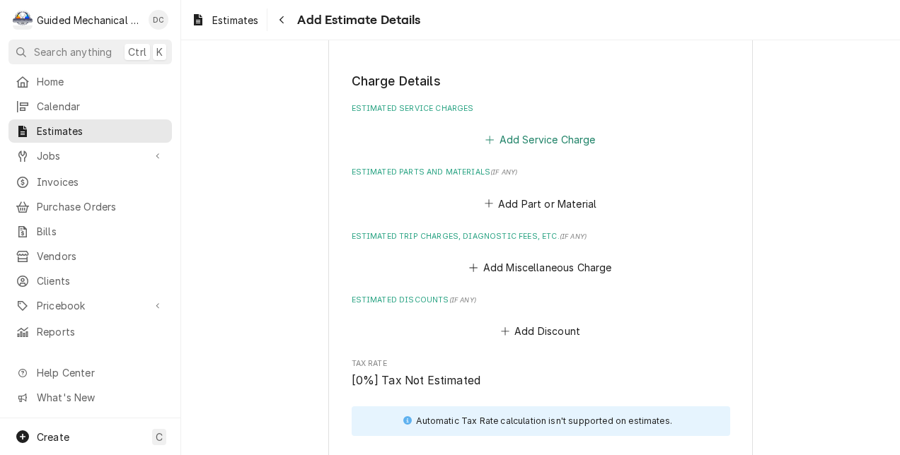
click at [567, 143] on button "Add Service Charge" at bounding box center [540, 140] width 115 height 20
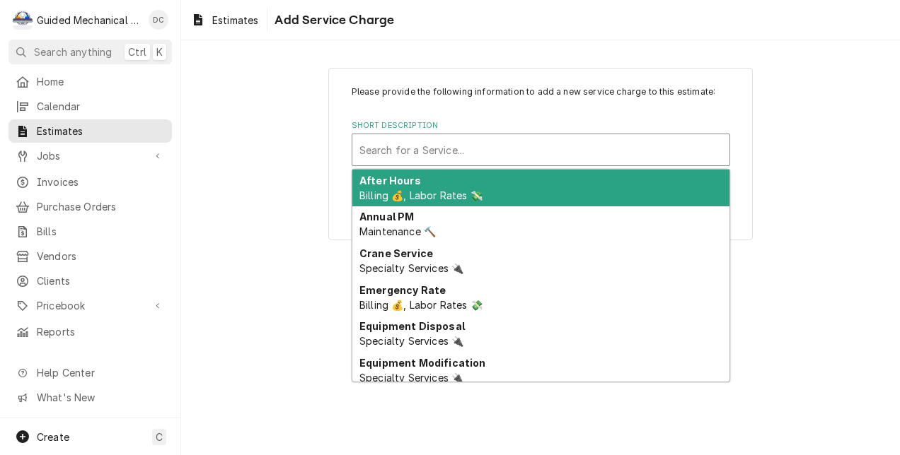
click at [567, 143] on div "Short Description" at bounding box center [540, 149] width 363 height 25
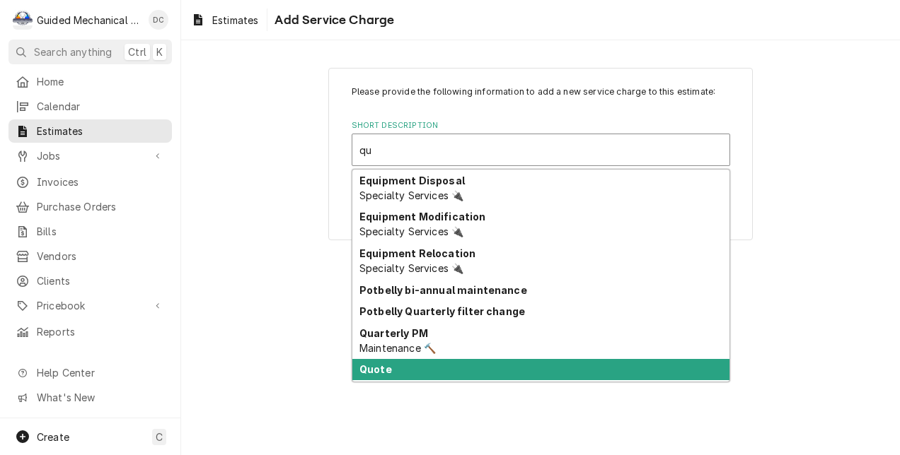
click at [485, 366] on div "Quote" at bounding box center [540, 370] width 377 height 22
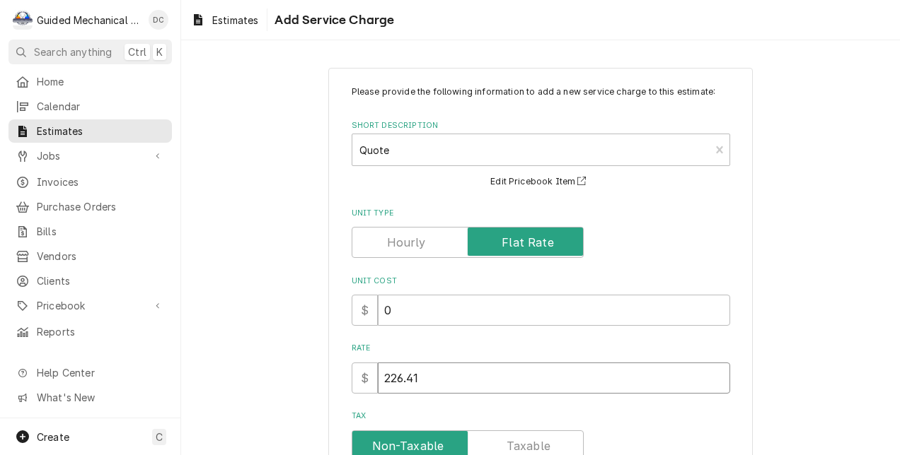
click at [492, 368] on input "226.41" at bounding box center [554, 378] width 352 height 31
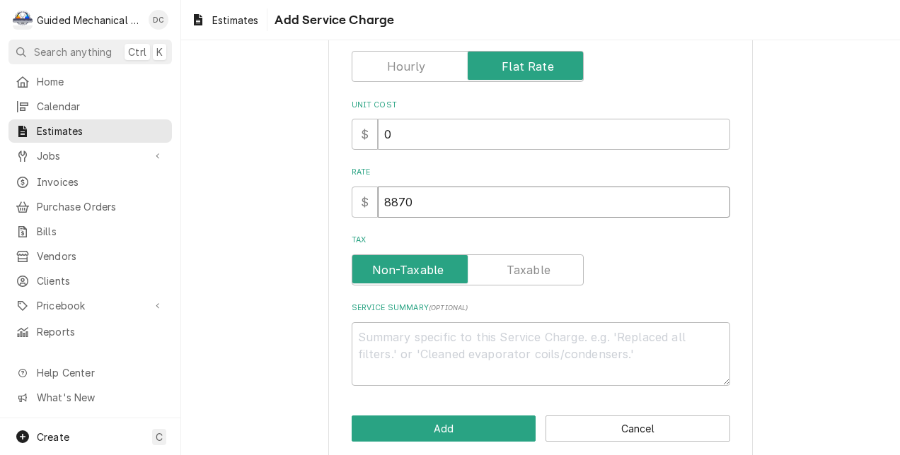
scroll to position [194, 0]
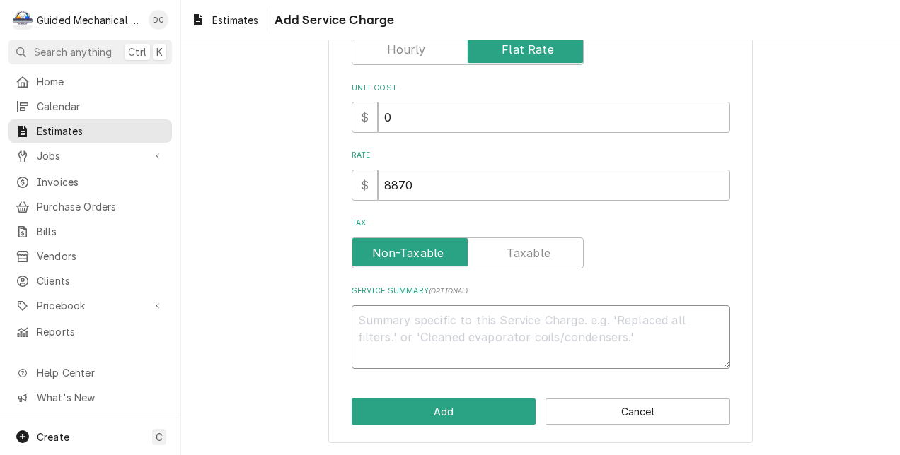
click at [676, 312] on textarea "Service Summary ( optional )" at bounding box center [540, 338] width 378 height 64
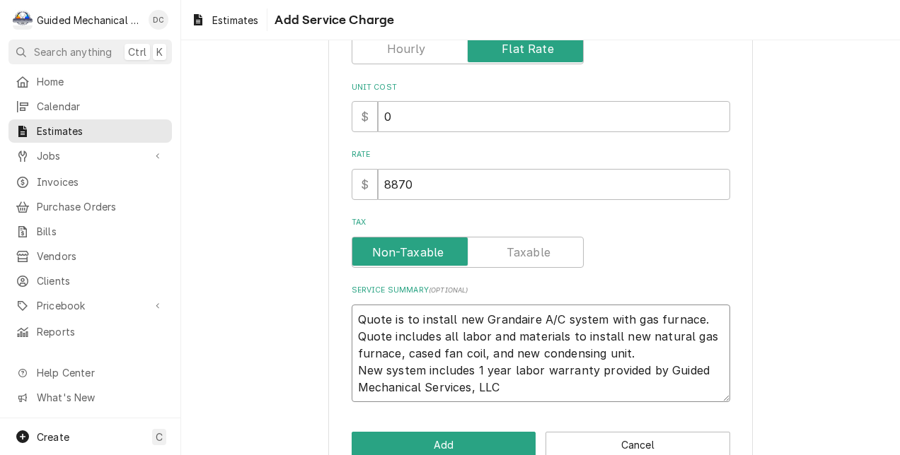
click at [472, 374] on textarea "Quote is to install new Grandaire A/C system with gas furnace. Quote includes a…" at bounding box center [540, 354] width 378 height 98
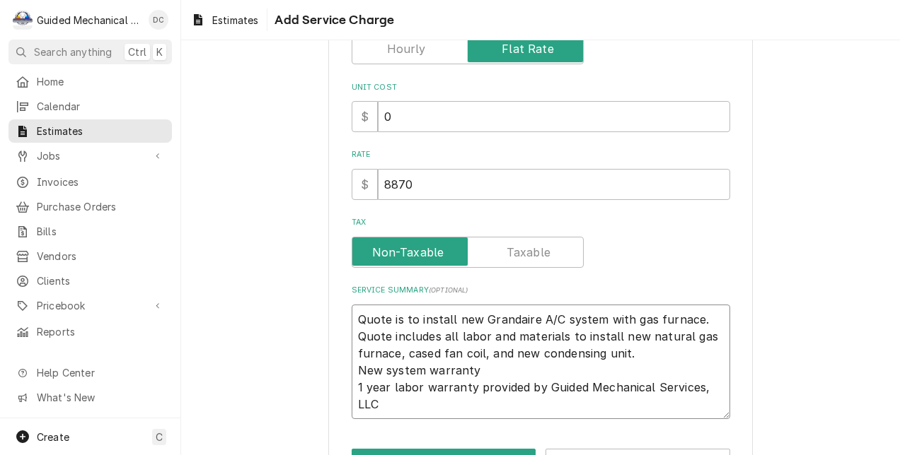
click at [468, 405] on textarea "Quote is to install new Grandaire A/C system with gas furnace. Quote includes a…" at bounding box center [540, 362] width 378 height 115
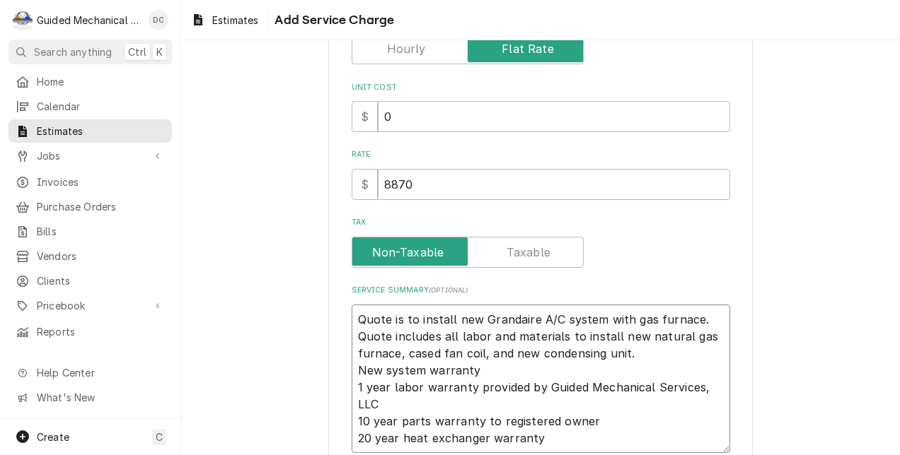
click at [395, 417] on textarea "Quote is to install new Grandaire A/C system with gas furnace. Quote includes a…" at bounding box center [540, 379] width 378 height 149
click at [362, 421] on textarea "Quote is to install new Grandaire A/C system with gas furnace. Quote includes a…" at bounding box center [540, 379] width 378 height 149
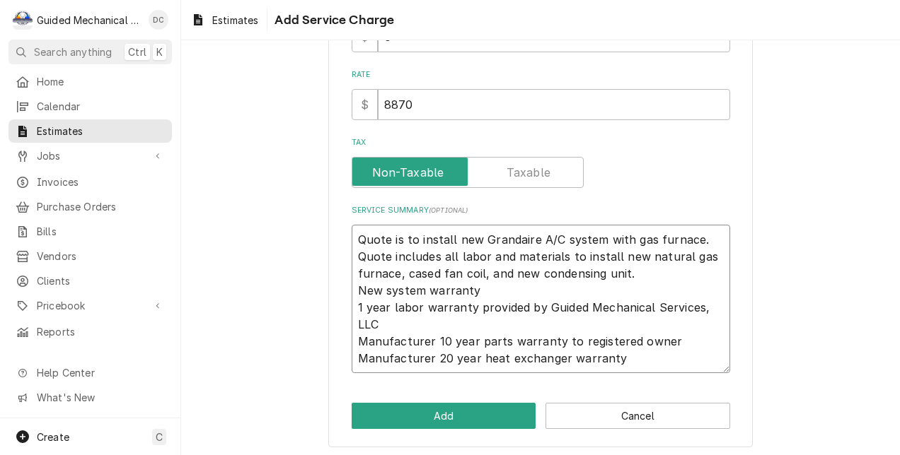
scroll to position [279, 0]
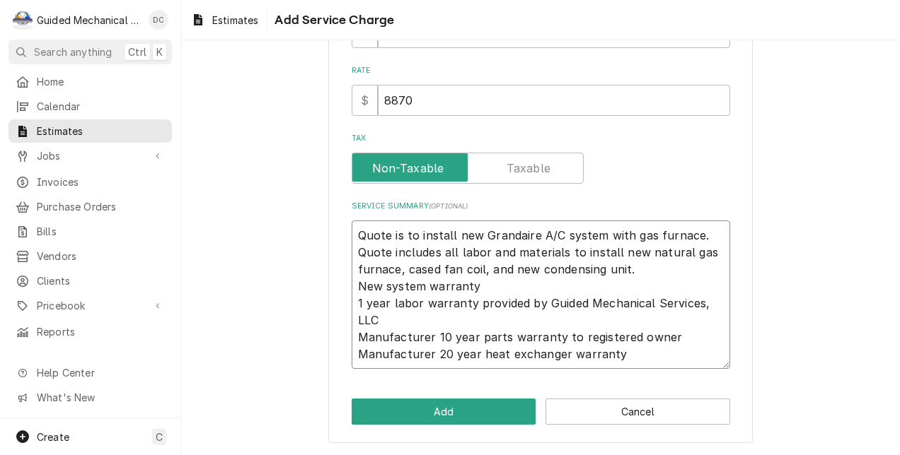
click at [624, 231] on textarea "Quote is to install new Grandaire A/C system with gas furnace. Quote includes a…" at bounding box center [540, 295] width 378 height 149
click at [532, 233] on textarea "Quote is to install new Grandaire A/C system with natural gas furnace. Quote in…" at bounding box center [540, 295] width 378 height 149
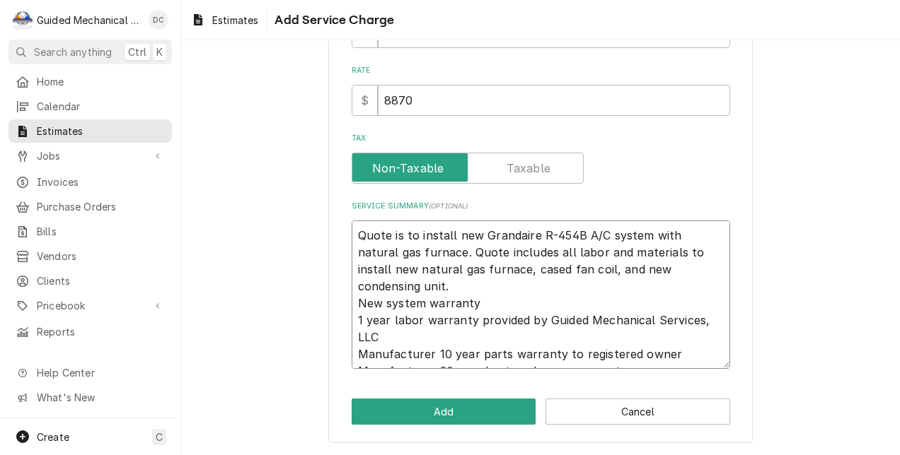
click at [502, 284] on textarea "Quote is to install new Grandaire R-454B A/C system with natural gas furnace. Q…" at bounding box center [540, 295] width 378 height 149
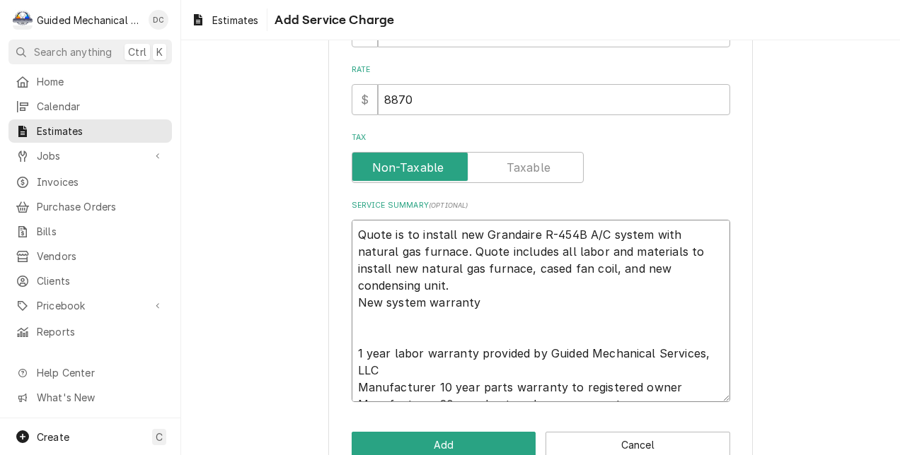
click at [415, 324] on textarea "Quote is to install new Grandaire R-454B A/C system with natural gas furnace. Q…" at bounding box center [540, 311] width 378 height 183
paste textarea "WFEL070B048C"
click at [354, 319] on textarea "Quote is to install new Grandaire R-454B A/C system with natural gas furnace. Q…" at bounding box center [540, 311] width 378 height 183
drag, startPoint x: 351, startPoint y: 318, endPoint x: 491, endPoint y: 318, distance: 139.3
click at [491, 318] on textarea "Quote is to install new Grandaire R-454B A/C system with natural gas furnace. Q…" at bounding box center [540, 311] width 378 height 183
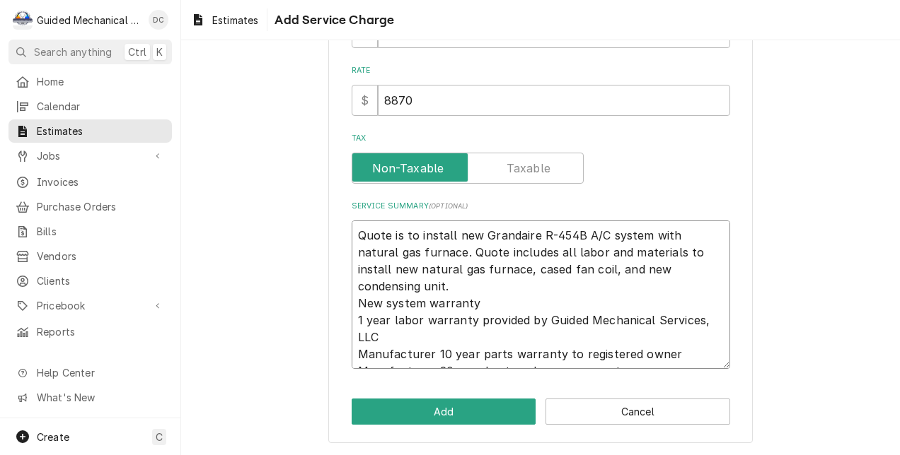
click at [352, 289] on textarea "Quote is to install new Grandaire R-454B A/C system with natural gas furnace. Q…" at bounding box center [540, 295] width 378 height 149
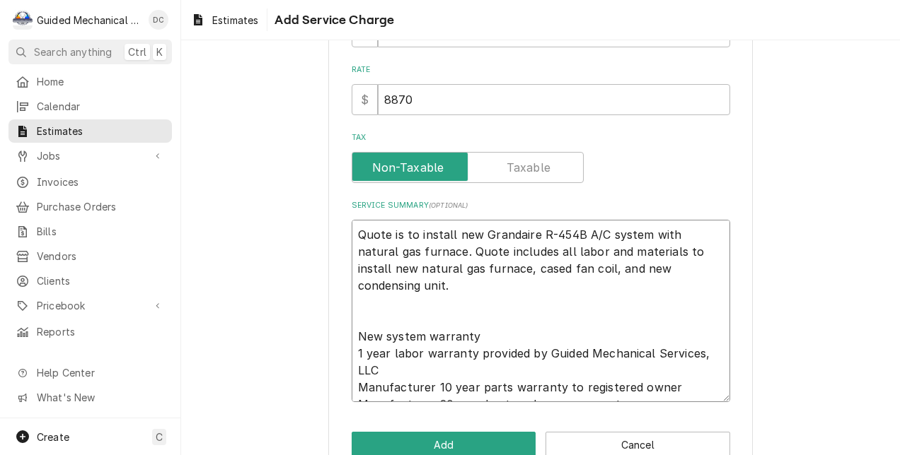
click at [357, 314] on textarea "Quote is to install new Grandaire R-454B A/C system with natural gas furnace. Q…" at bounding box center [540, 311] width 378 height 183
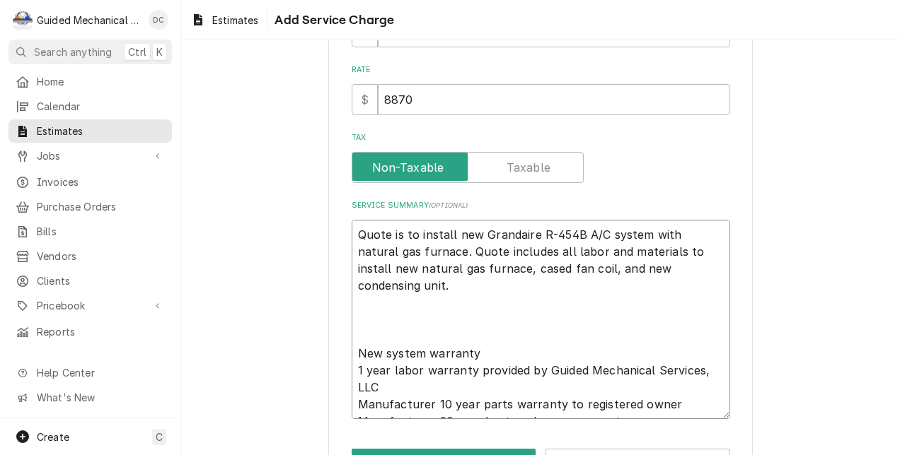
paste textarea "furnace WFEL070B048C"
click at [359, 320] on textarea "Quote is to install new Grandaire R-454B A/C system with natural gas furnace. Q…" at bounding box center [540, 320] width 378 height 200
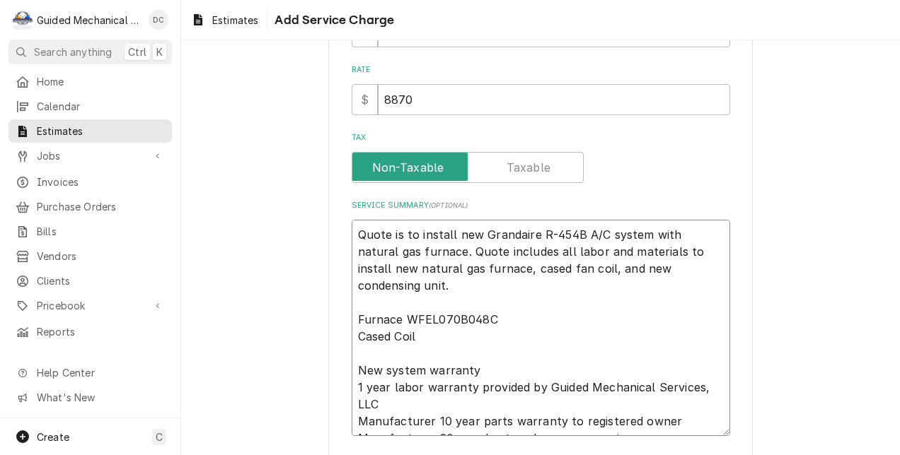
click at [580, 269] on textarea "Quote is to install new Grandaire R-454B A/C system with natural gas furnace. Q…" at bounding box center [540, 328] width 378 height 217
click at [417, 334] on textarea "Quote is to install new Grandaire R-454B A/C system with natural gas furnace. Q…" at bounding box center [540, 328] width 378 height 217
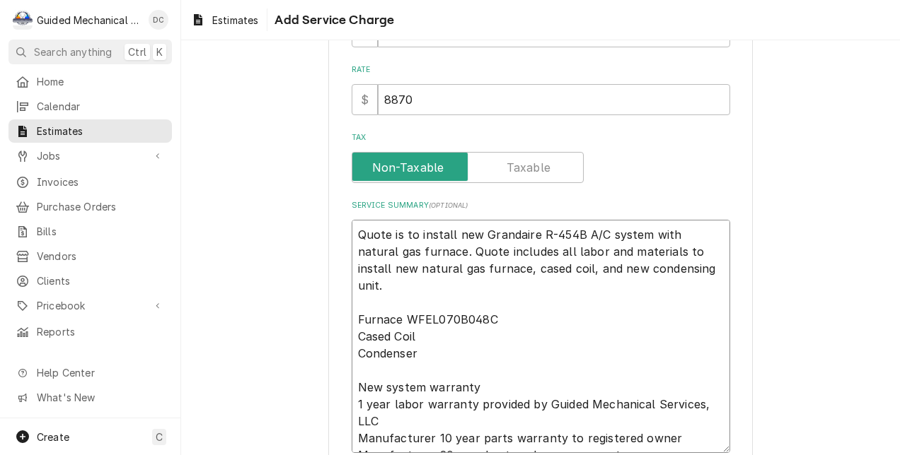
click at [457, 338] on textarea "Quote is to install new Grandaire R-454B A/C system with natural gas furnace. Q…" at bounding box center [540, 337] width 378 height 234
paste textarea "W5AM36M17XA"
click at [444, 355] on textarea "Quote is to install new Grandaire R-454B A/C system with natural gas furnace. Q…" at bounding box center [540, 337] width 378 height 234
paste textarea "W5A5S30AKAWA"
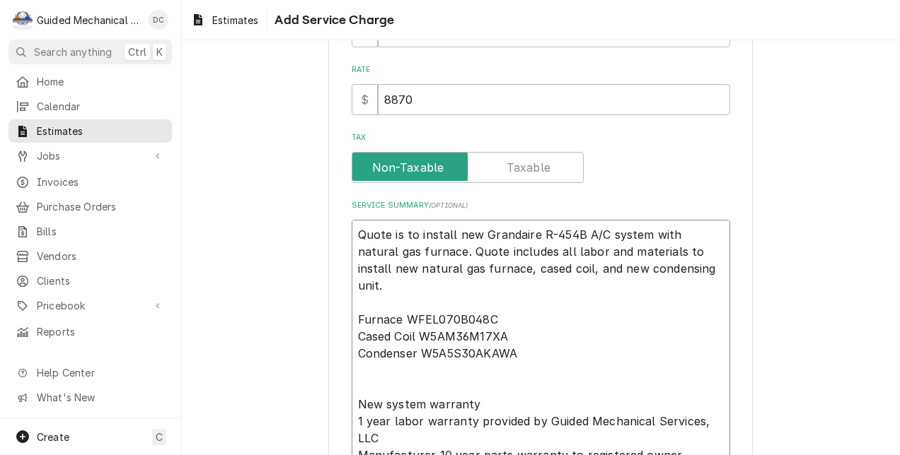
click at [382, 309] on textarea "Quote is to install new Grandaire R-454B A/C system with natural gas furnace. Q…" at bounding box center [540, 345] width 378 height 251
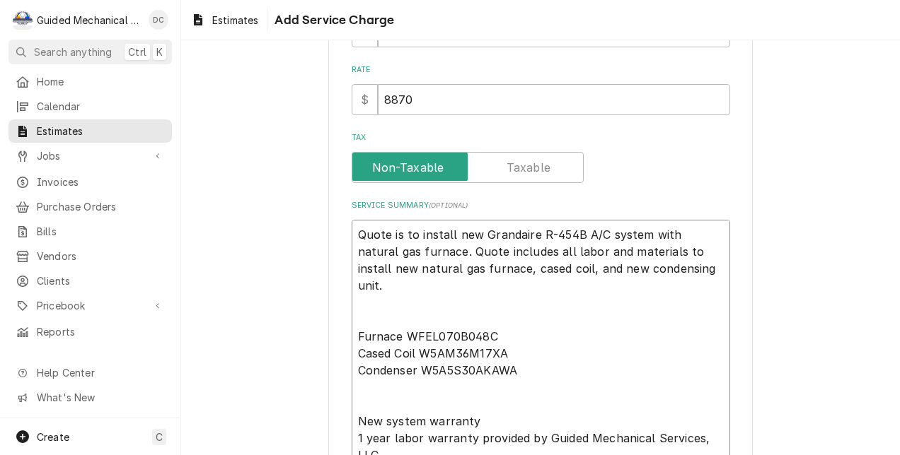
paste textarea "AHRI 214967550"
click at [383, 316] on textarea "Quote is to install new Grandaire R-454B A/C system with natural gas furnace. Q…" at bounding box center [540, 354] width 378 height 268
click at [390, 380] on textarea "Quote is to install new Grandaire R-454B A/C system with natural gas furnace. Q…" at bounding box center [540, 354] width 378 height 268
click at [363, 387] on textarea "Quote is to install new Grandaire R-454B A/C system with natural gas furnace. Q…" at bounding box center [540, 354] width 378 height 268
click at [472, 387] on textarea "Quote is to install new Grandaire R-454B A/C system with natural gas furnace. Q…" at bounding box center [540, 354] width 378 height 268
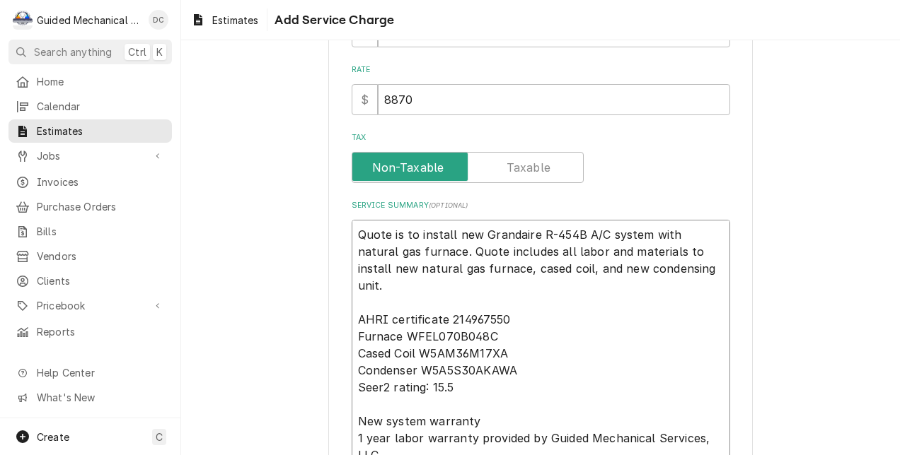
drag, startPoint x: 444, startPoint y: 318, endPoint x: 510, endPoint y: 316, distance: 65.8
click at [510, 316] on textarea "Quote is to install new Grandaire R-454B A/C system with natural gas furnace. Q…" at bounding box center [540, 354] width 378 height 268
click at [438, 322] on textarea "Quote is to install new Grandaire R-454B A/C system with natural gas furnace. Q…" at bounding box center [540, 354] width 378 height 268
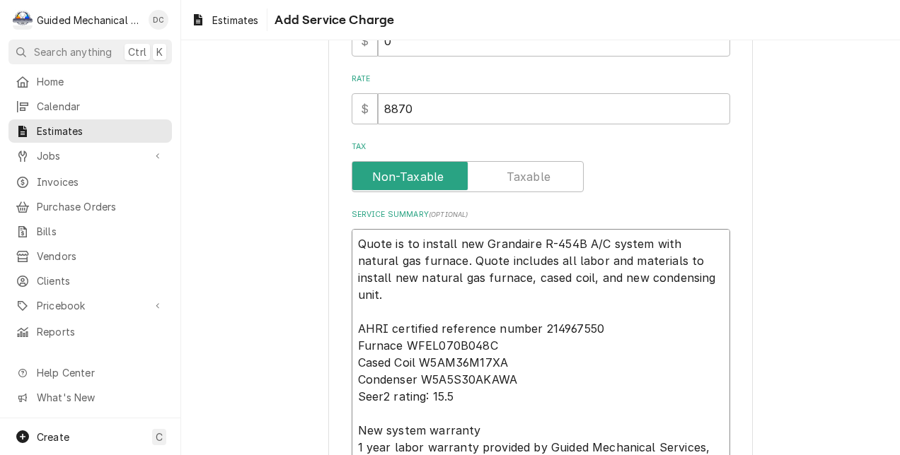
scroll to position [397, 0]
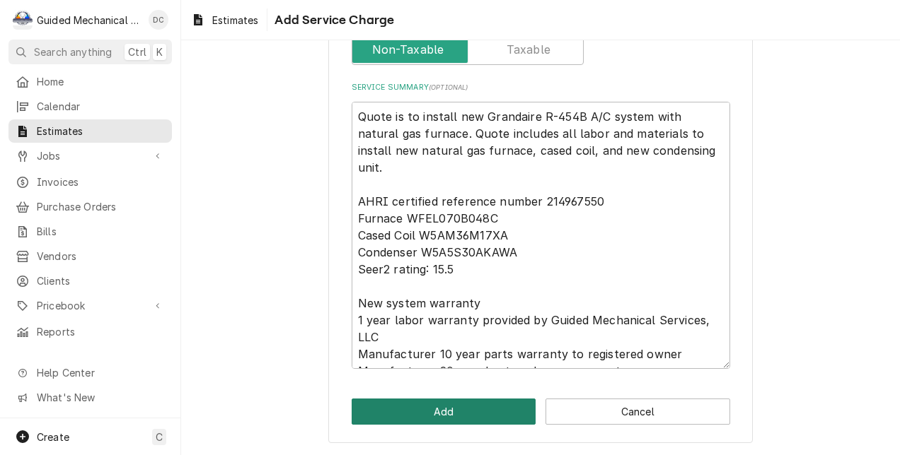
click at [496, 412] on button "Add" at bounding box center [443, 412] width 185 height 26
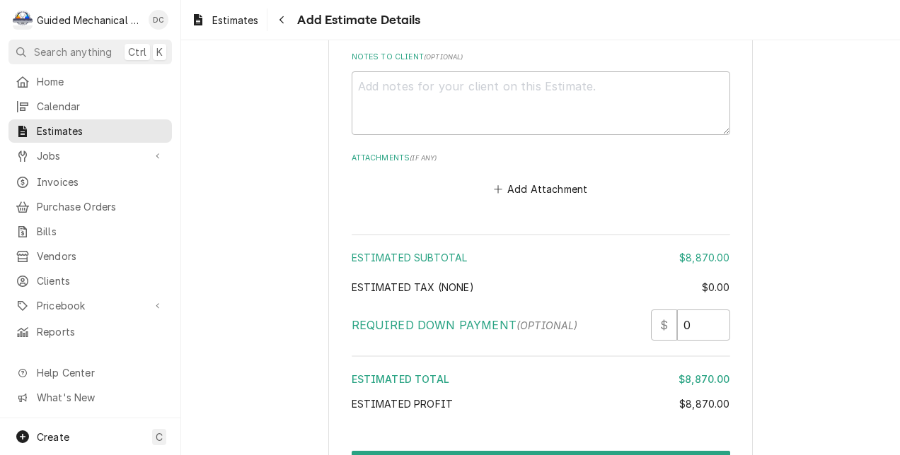
scroll to position [1839, 0]
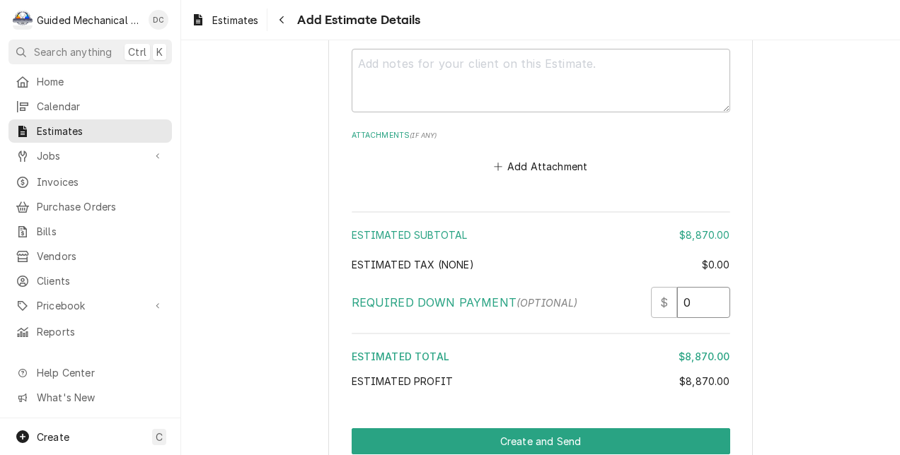
click at [704, 310] on input "0" at bounding box center [703, 302] width 53 height 31
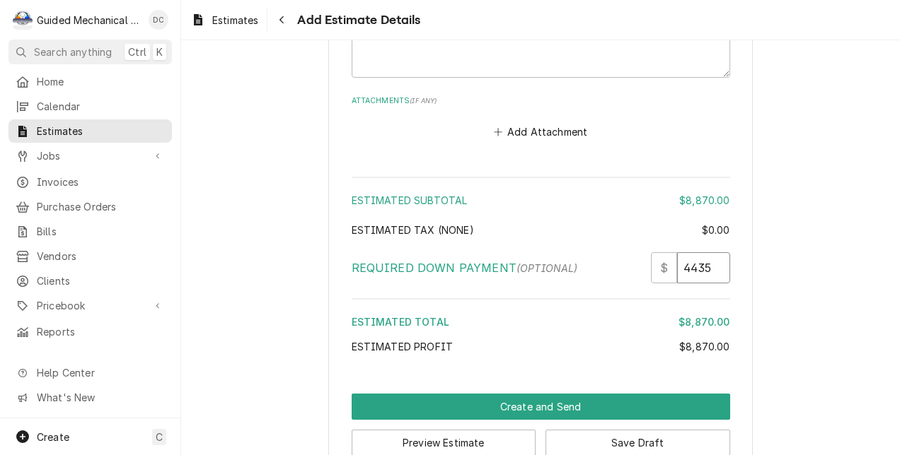
scroll to position [1907, 0]
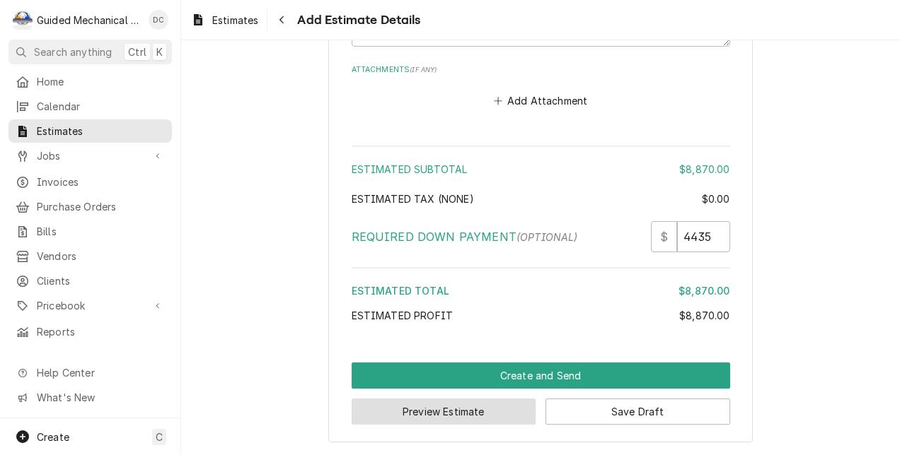
click at [477, 412] on button "Preview Estimate" at bounding box center [443, 412] width 185 height 26
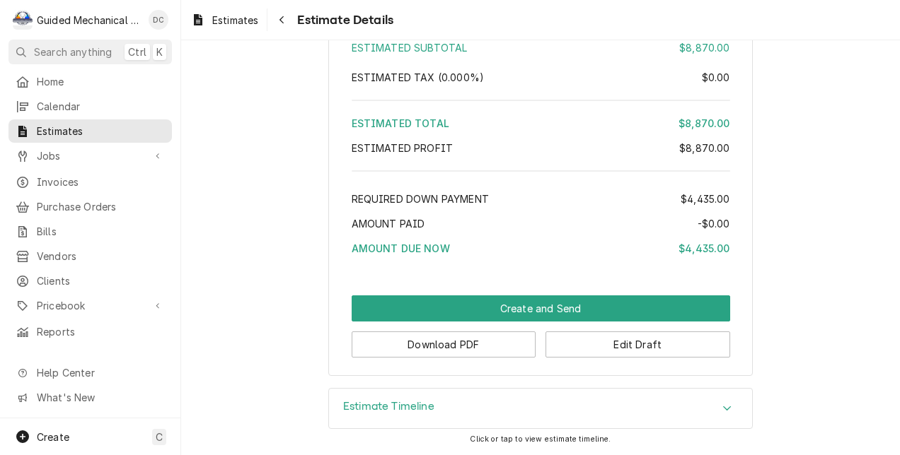
scroll to position [1542, 0]
click at [495, 352] on button "Download PDF" at bounding box center [443, 345] width 185 height 26
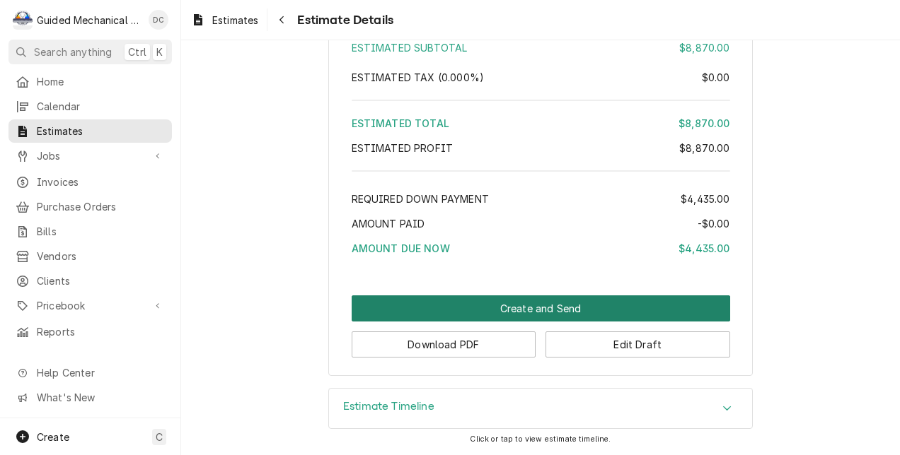
click at [528, 304] on button "Create and Send" at bounding box center [540, 309] width 378 height 26
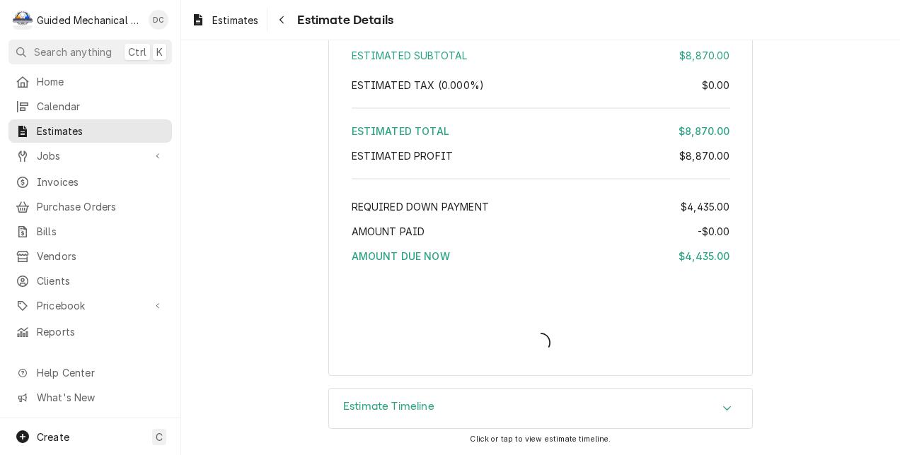
scroll to position [1532, 0]
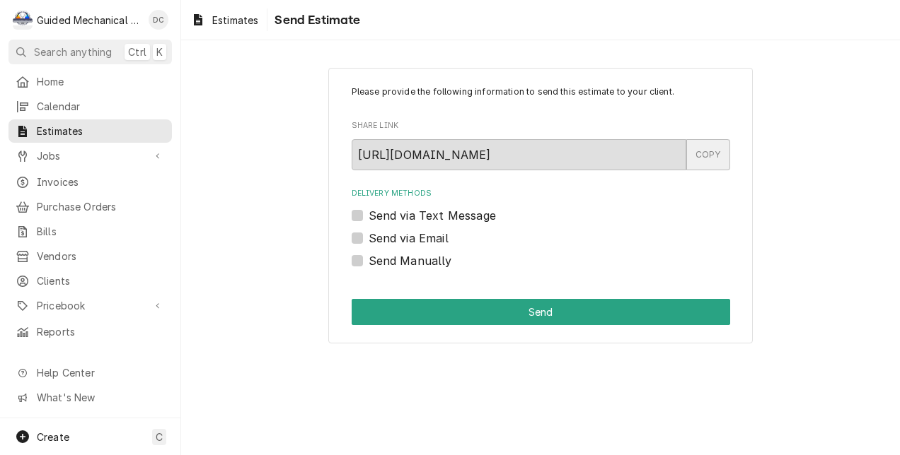
click at [713, 163] on div "COPY" at bounding box center [708, 154] width 44 height 31
